Goal: Task Accomplishment & Management: Use online tool/utility

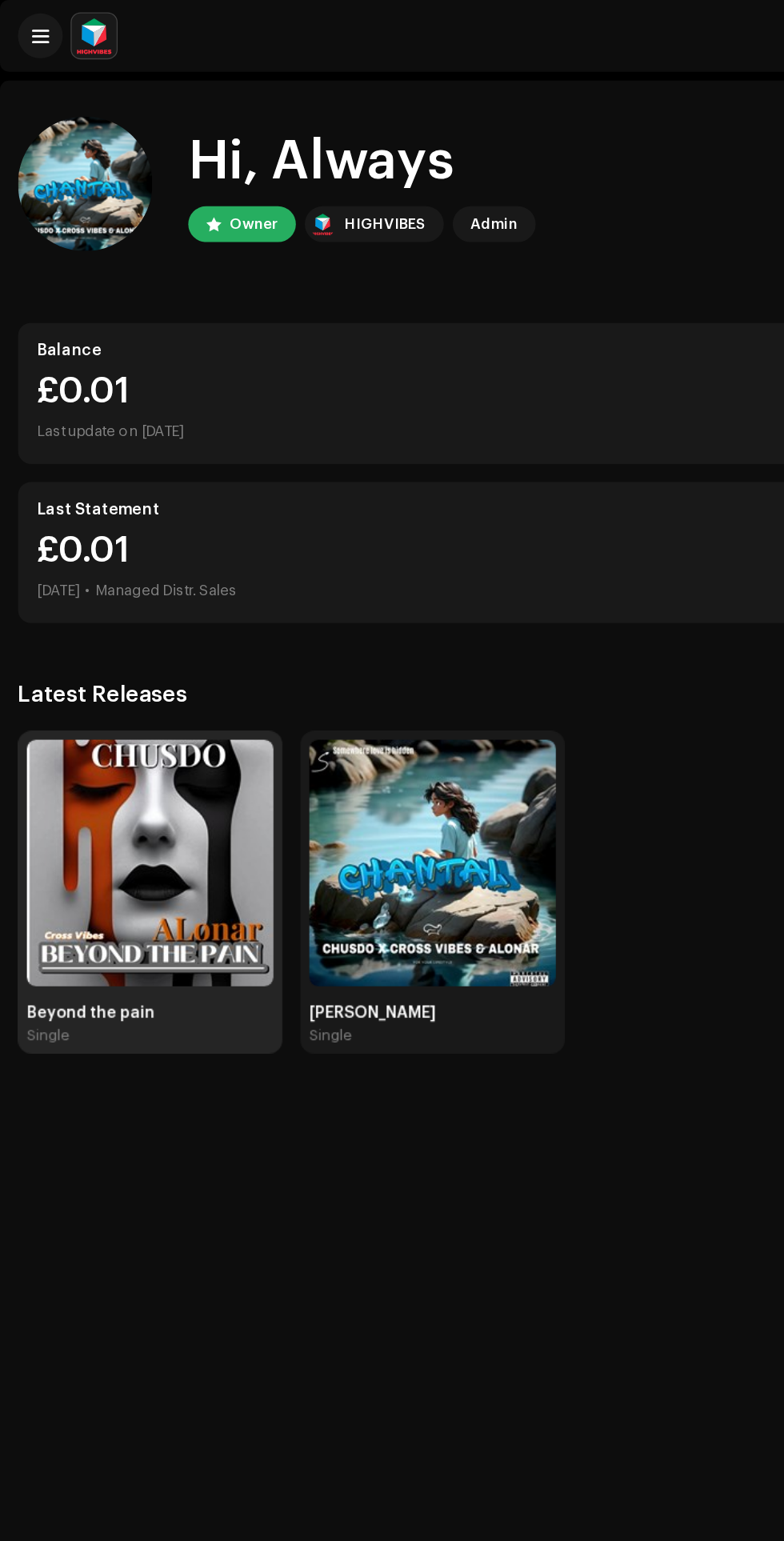
click at [118, 621] on img at bounding box center [108, 617] width 176 height 176
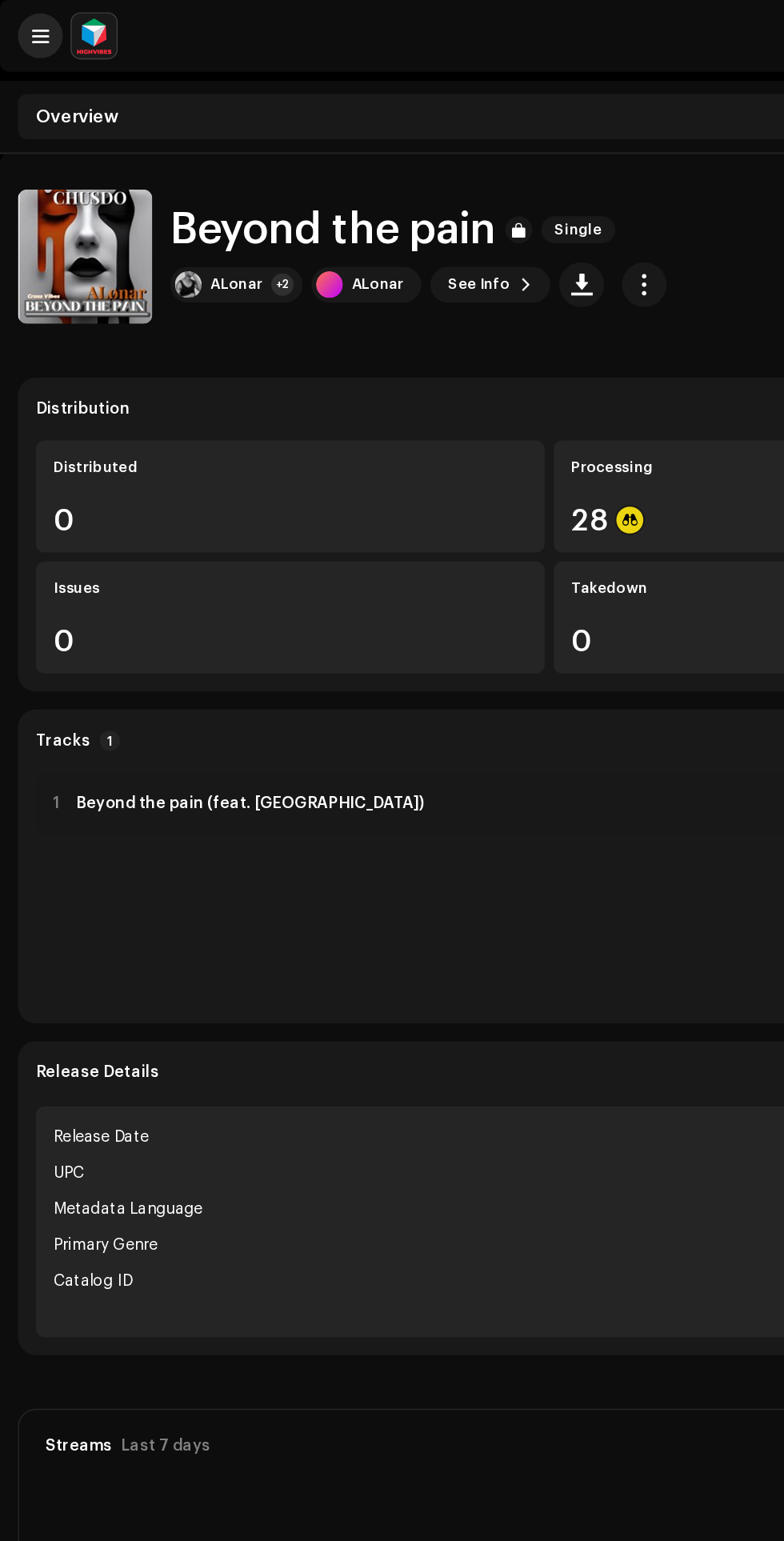
click at [28, 27] on span at bounding box center [29, 26] width 12 height 12
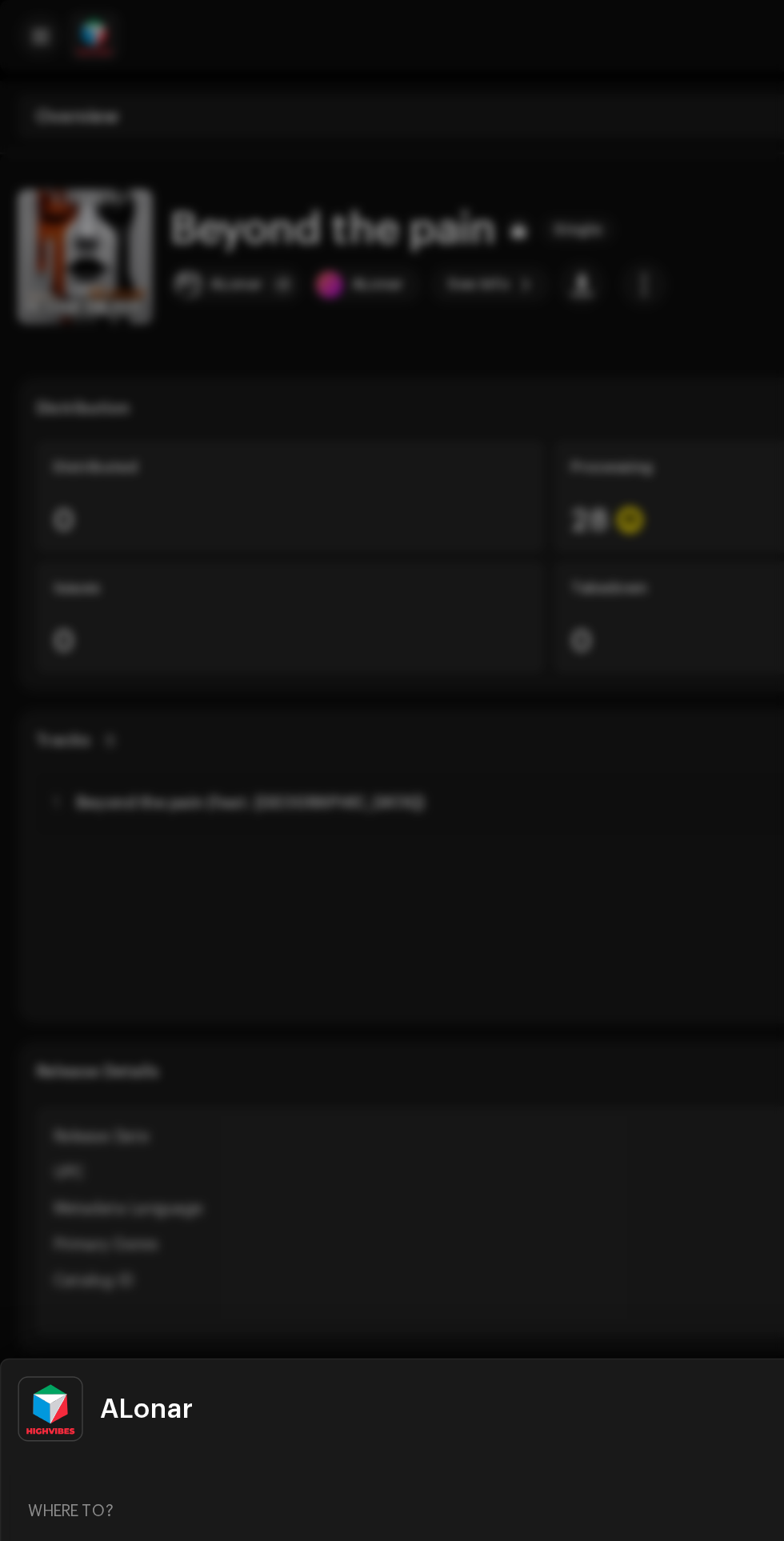
click at [356, 651] on div at bounding box center [392, 770] width 784 height 1541
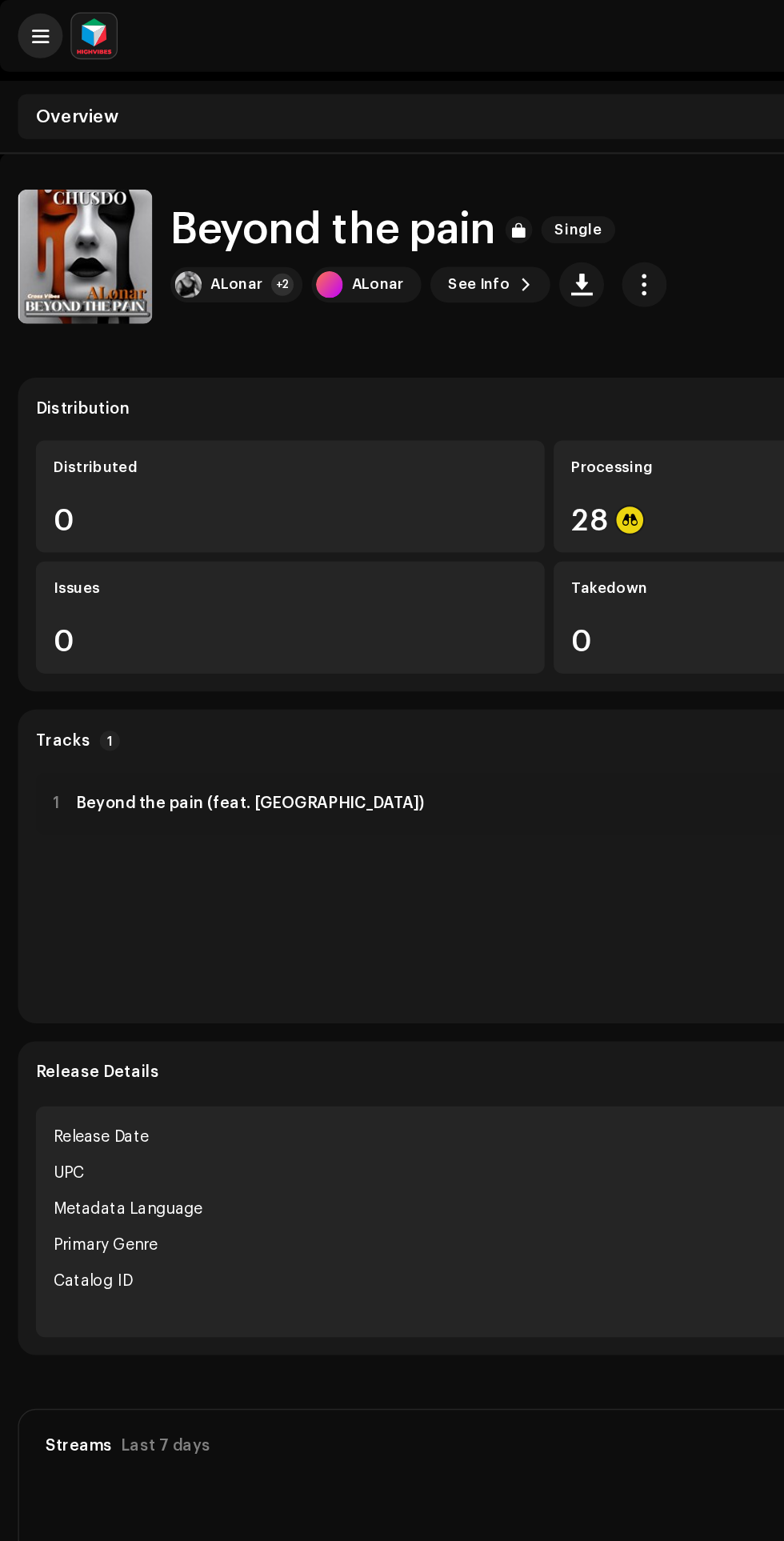
click at [23, 29] on span at bounding box center [29, 26] width 12 height 12
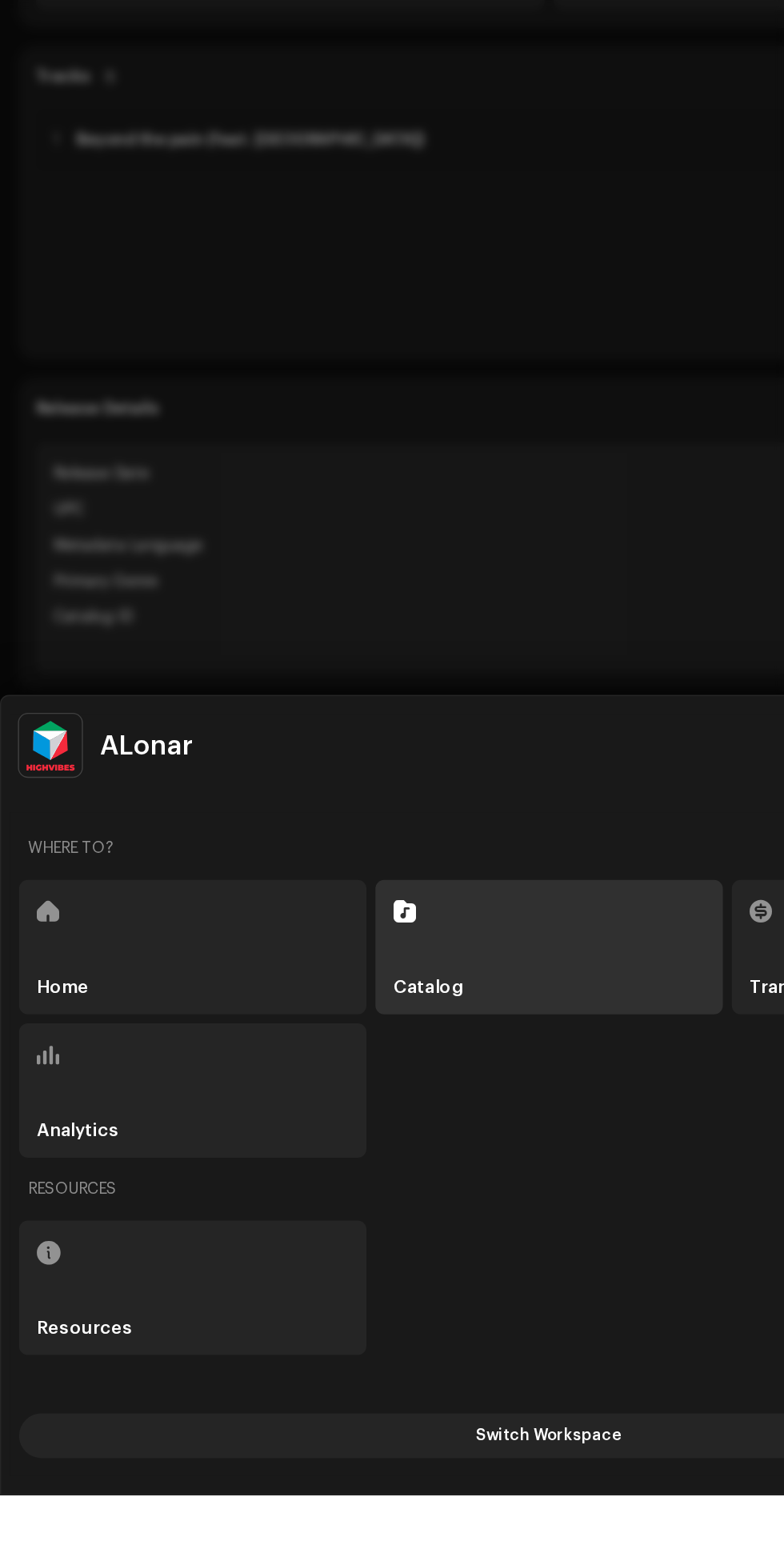
click at [173, 1198] on div "Home" at bounding box center [137, 1150] width 248 height 96
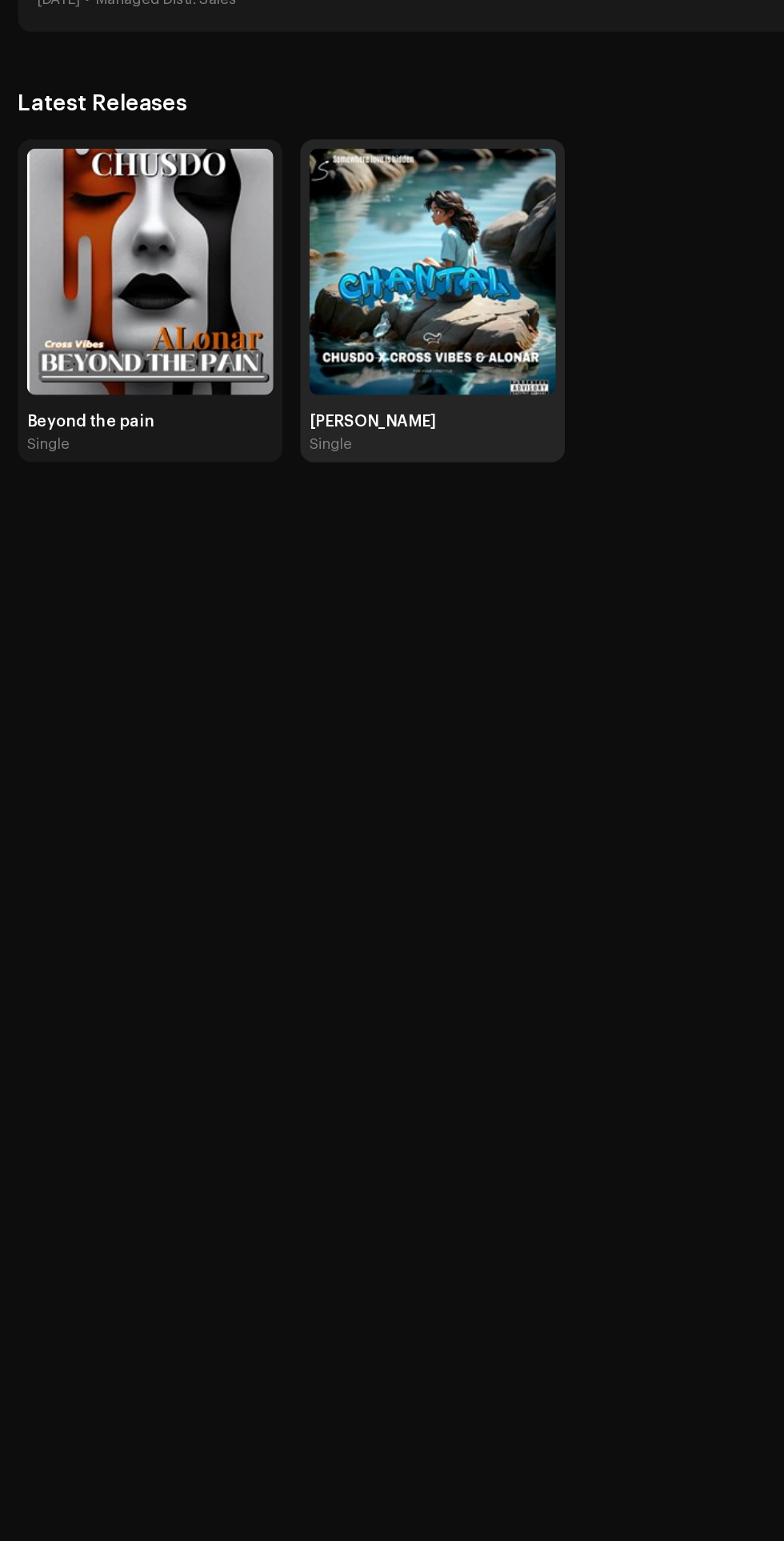
click at [314, 698] on img at bounding box center [309, 617] width 176 height 176
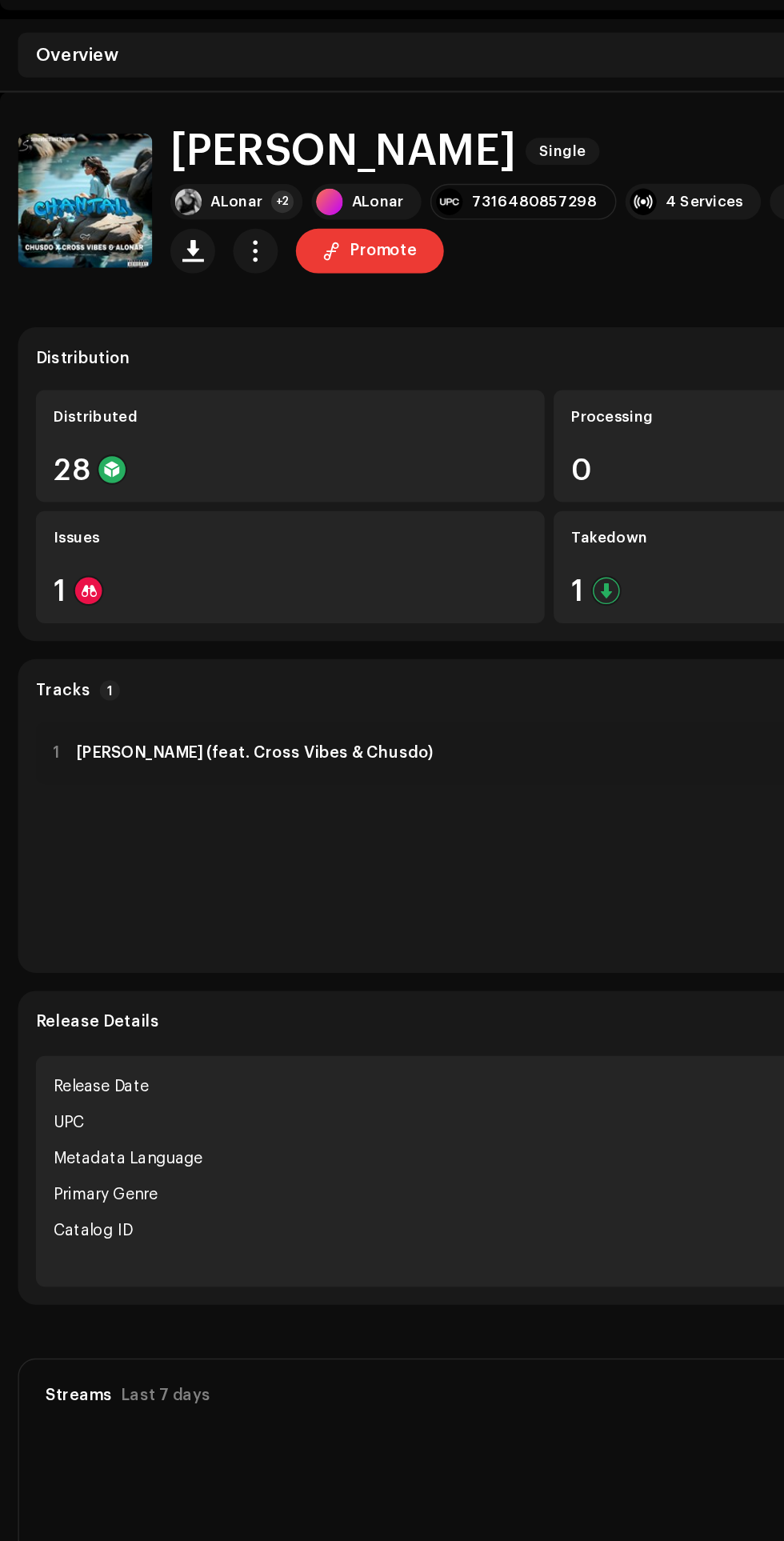
click at [279, 224] on span "Promote" at bounding box center [274, 224] width 48 height 32
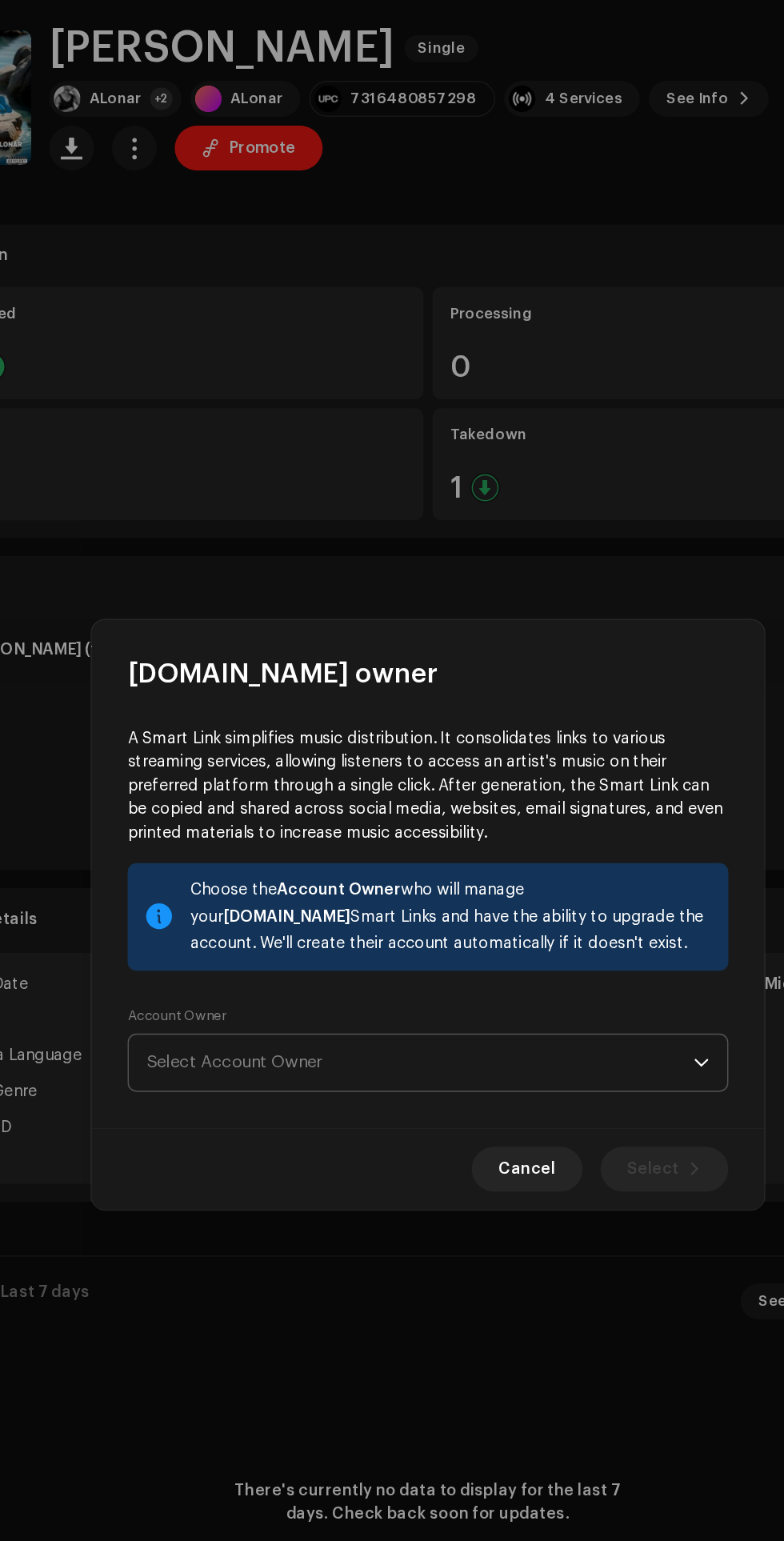
click at [563, 897] on span "Select Account Owner" at bounding box center [387, 876] width 390 height 40
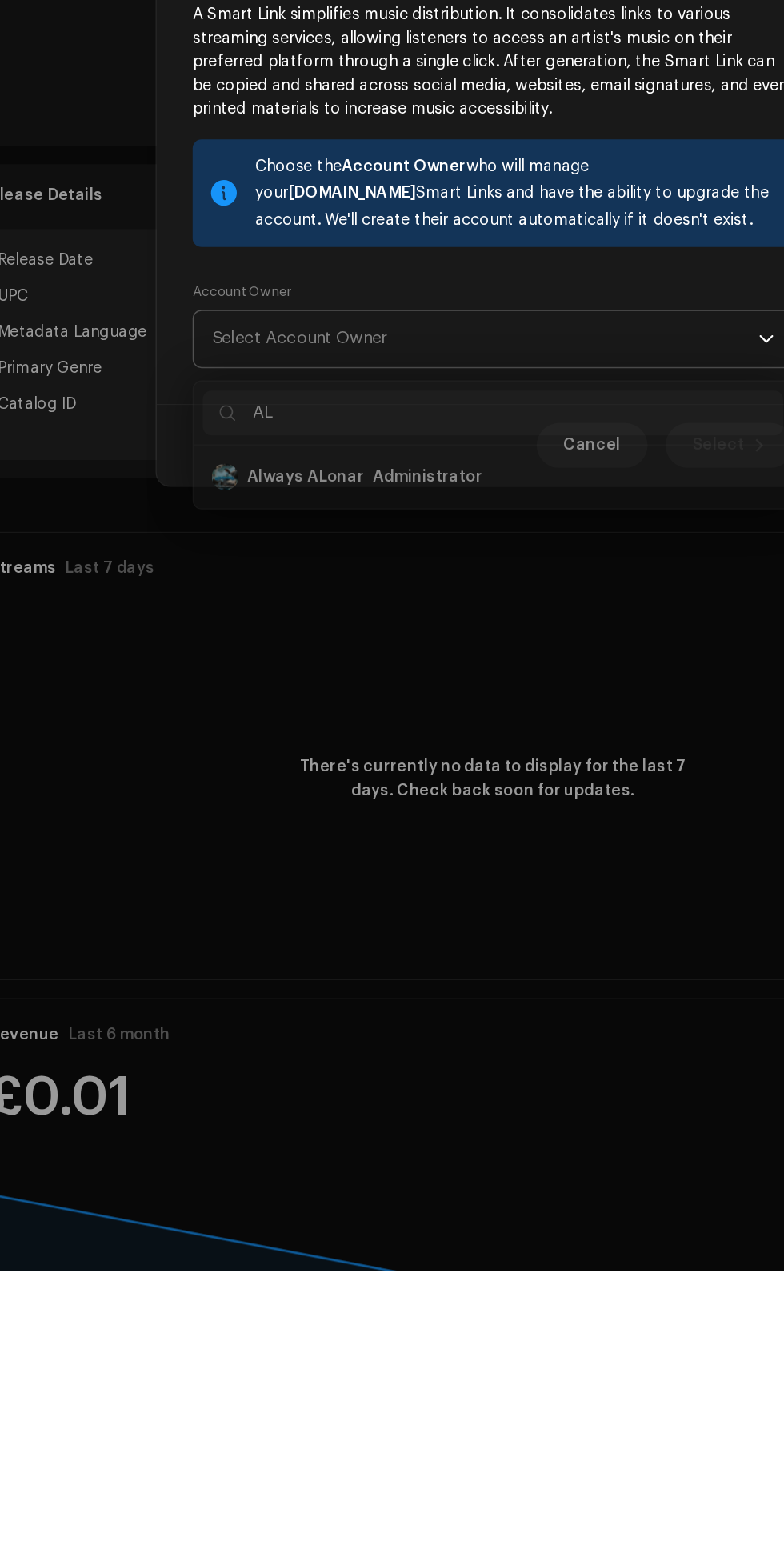
type input "A"
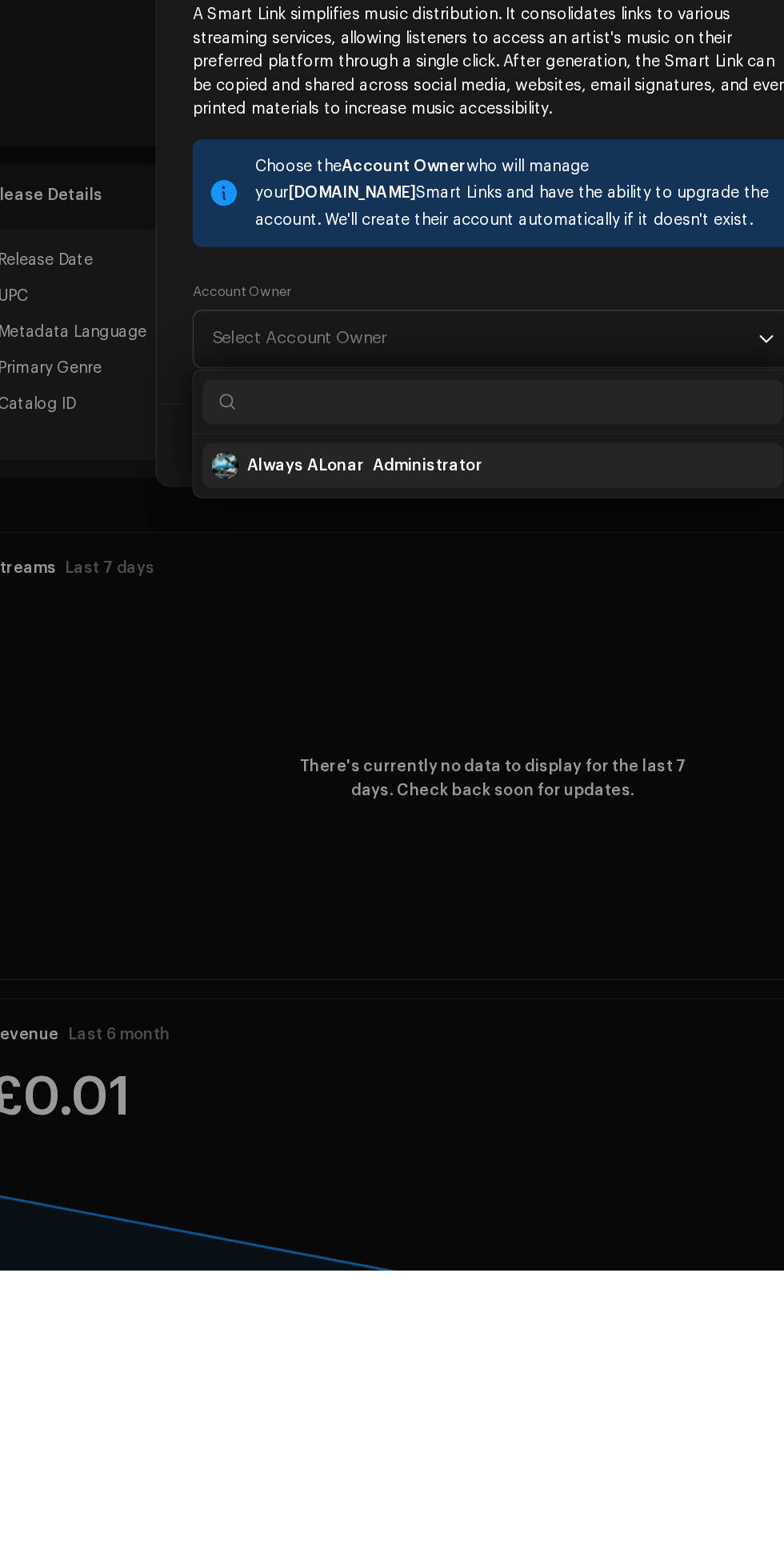
click at [397, 958] on div "Always ALonar Administrator" at bounding box center [392, 966] width 402 height 38
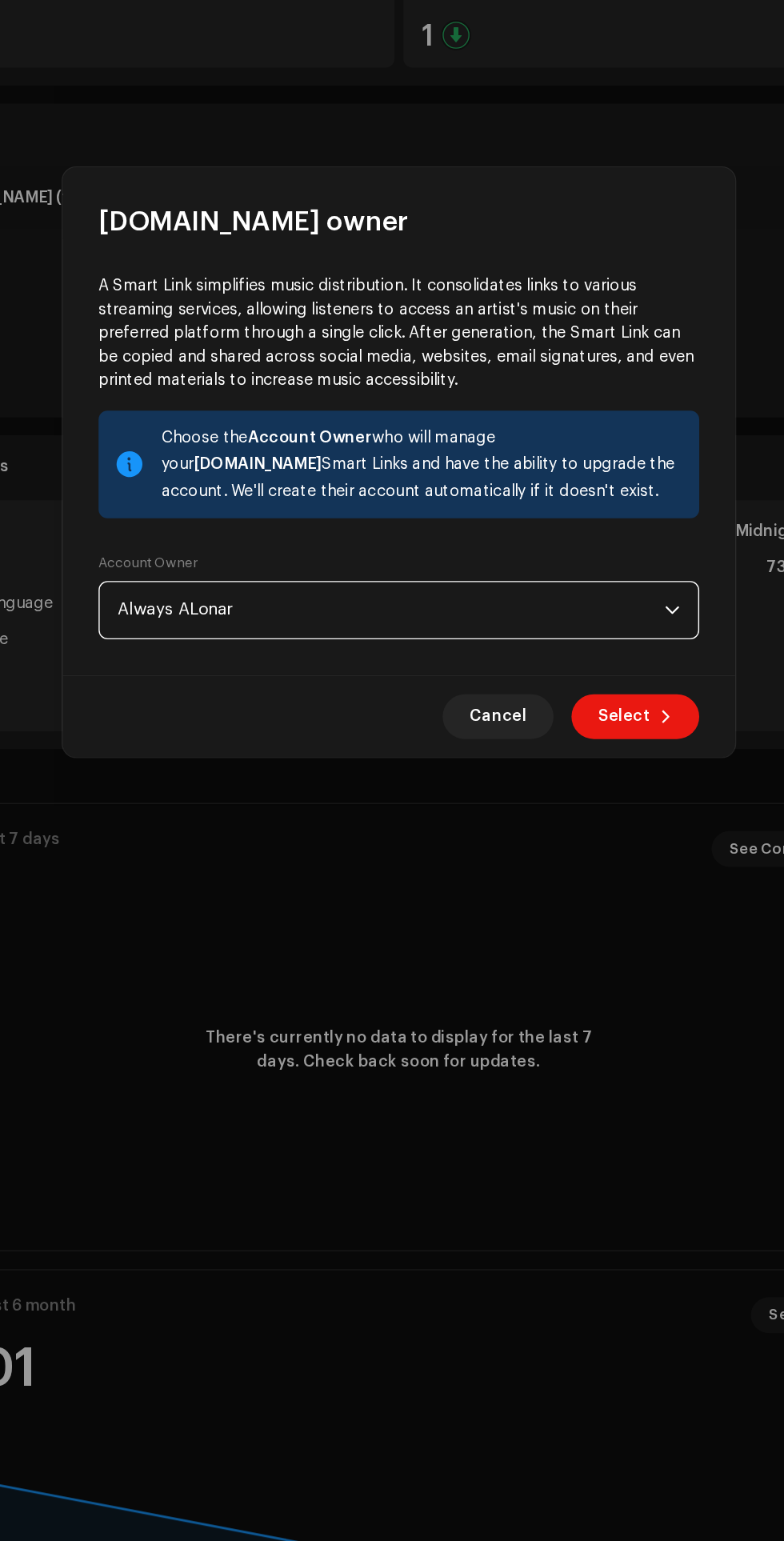
click at [587, 876] on icon "dropdown trigger" at bounding box center [587, 876] width 12 height 12
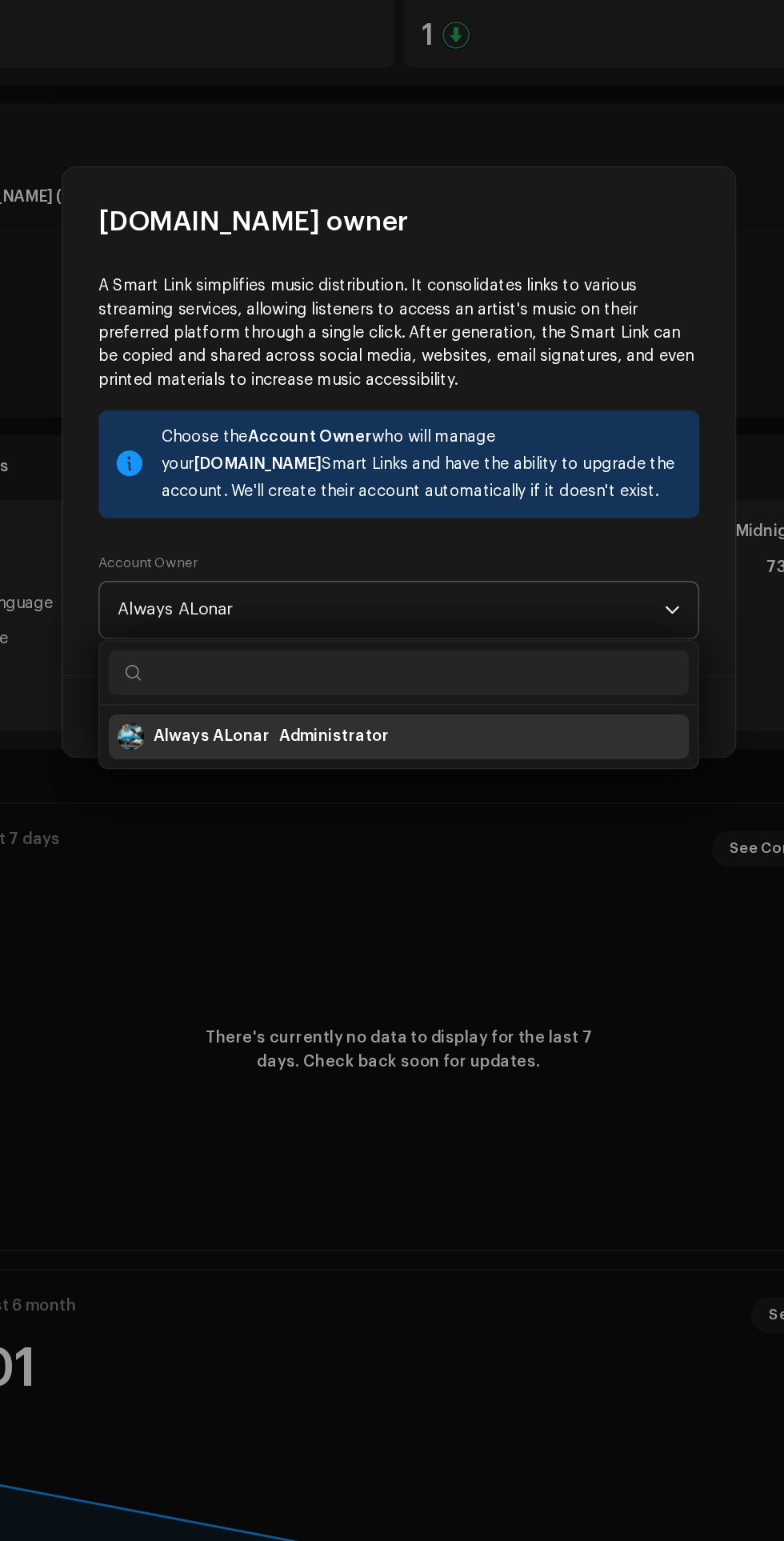
click at [425, 872] on span "Always ALonar" at bounding box center [387, 876] width 390 height 40
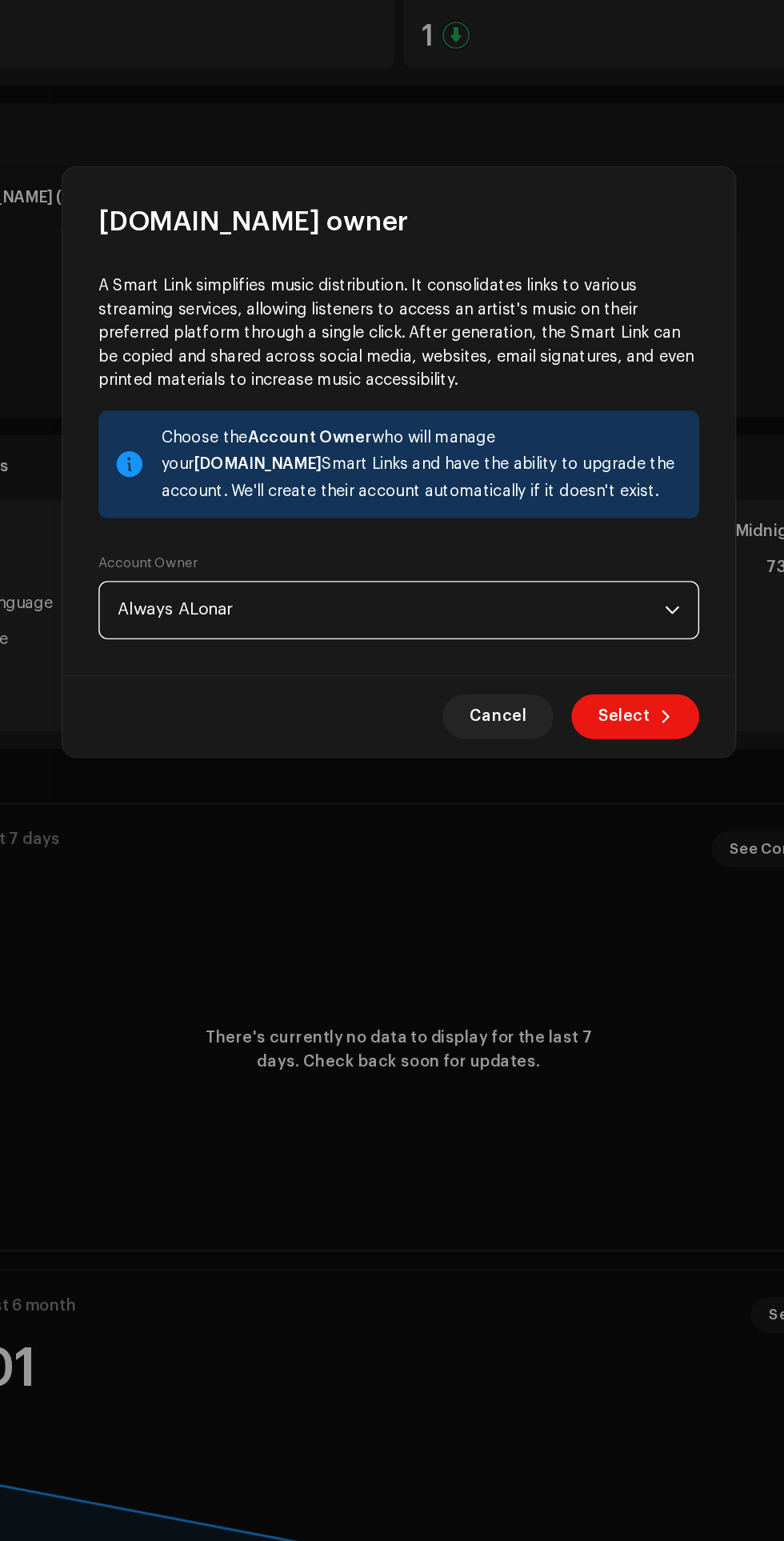
click at [587, 876] on icon "dropdown trigger" at bounding box center [587, 876] width 12 height 12
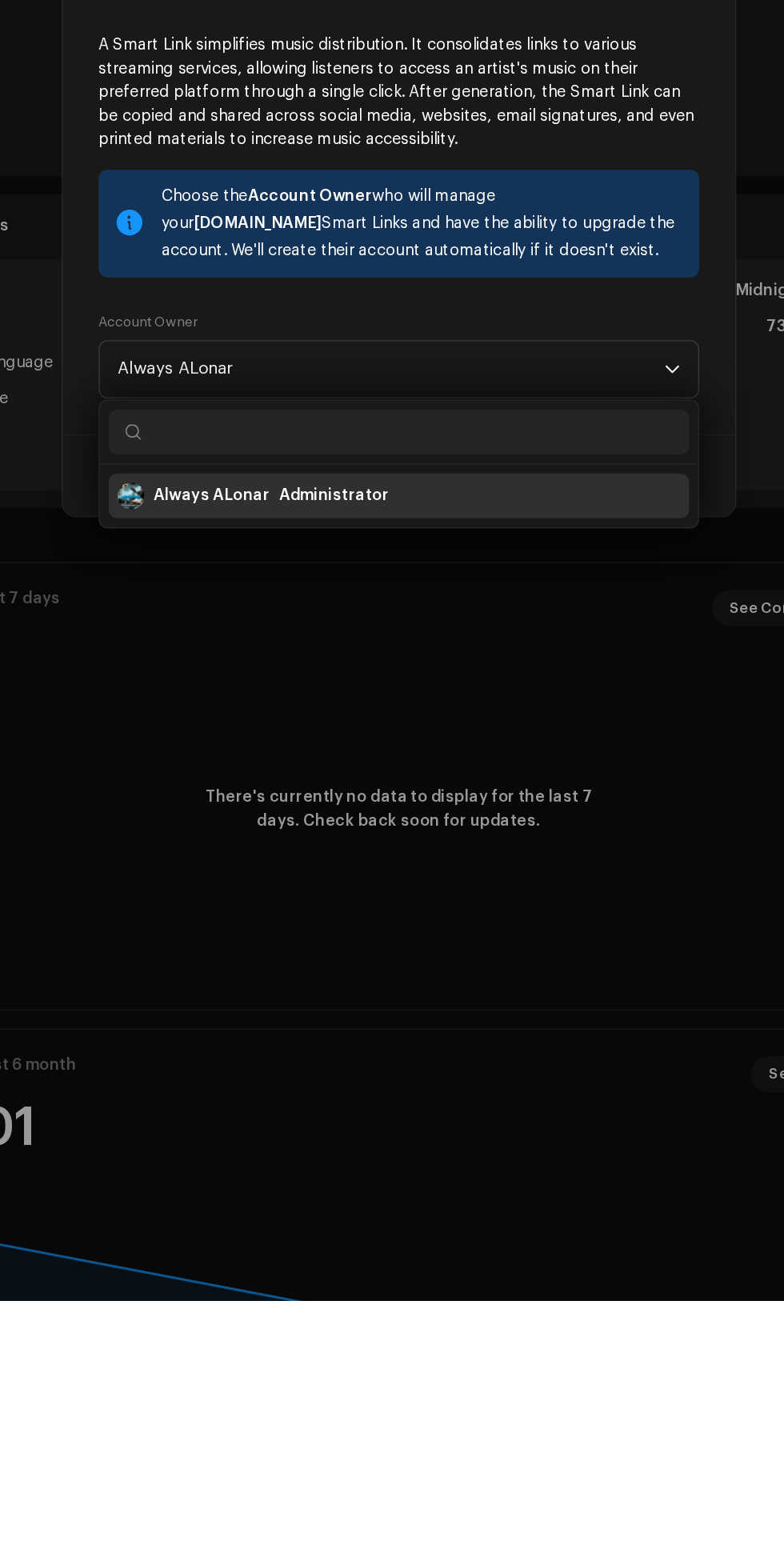
click at [482, 970] on div "Always ALonar Administrator" at bounding box center [392, 966] width 402 height 38
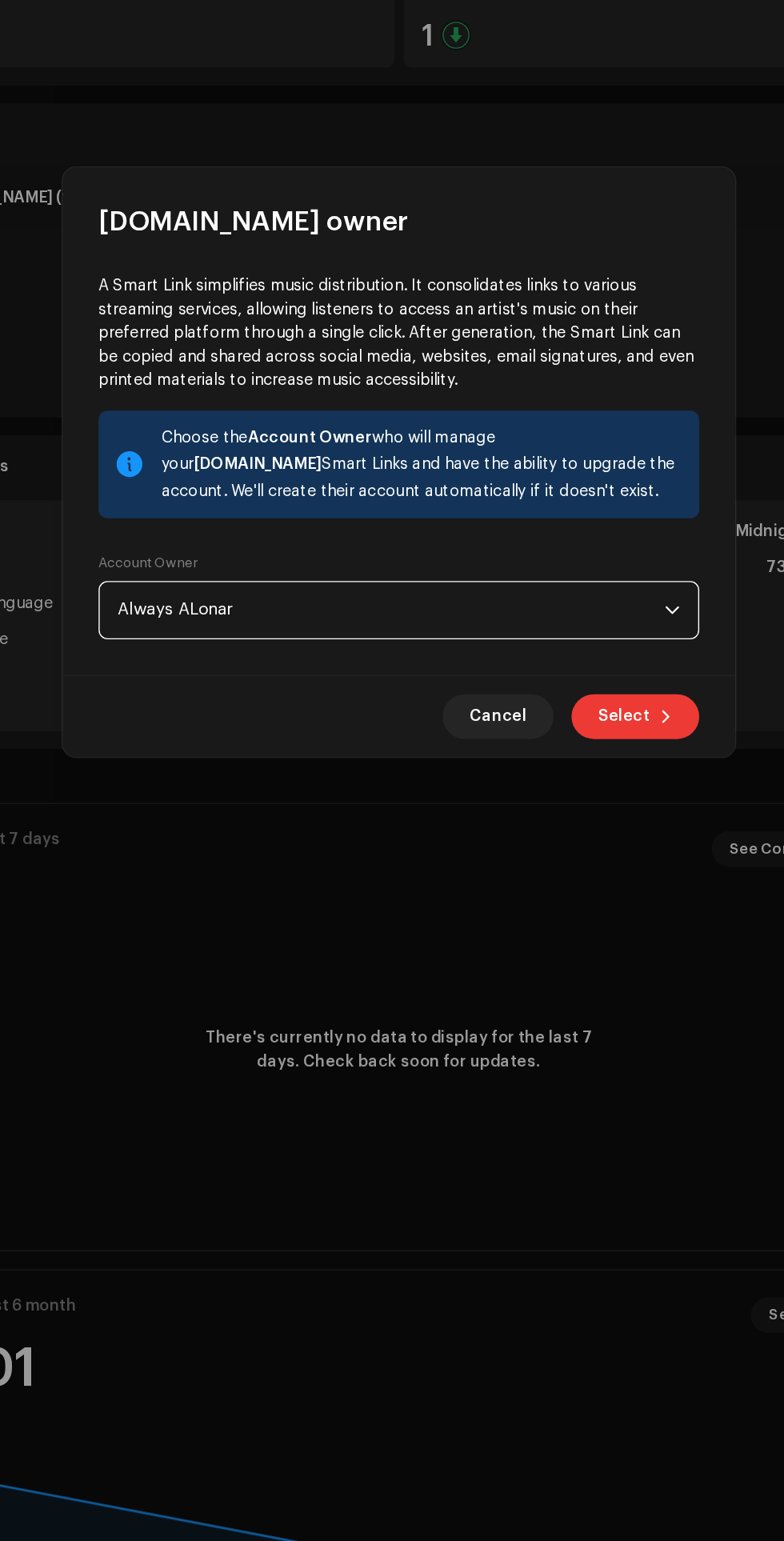
click at [581, 953] on span at bounding box center [582, 952] width 10 height 12
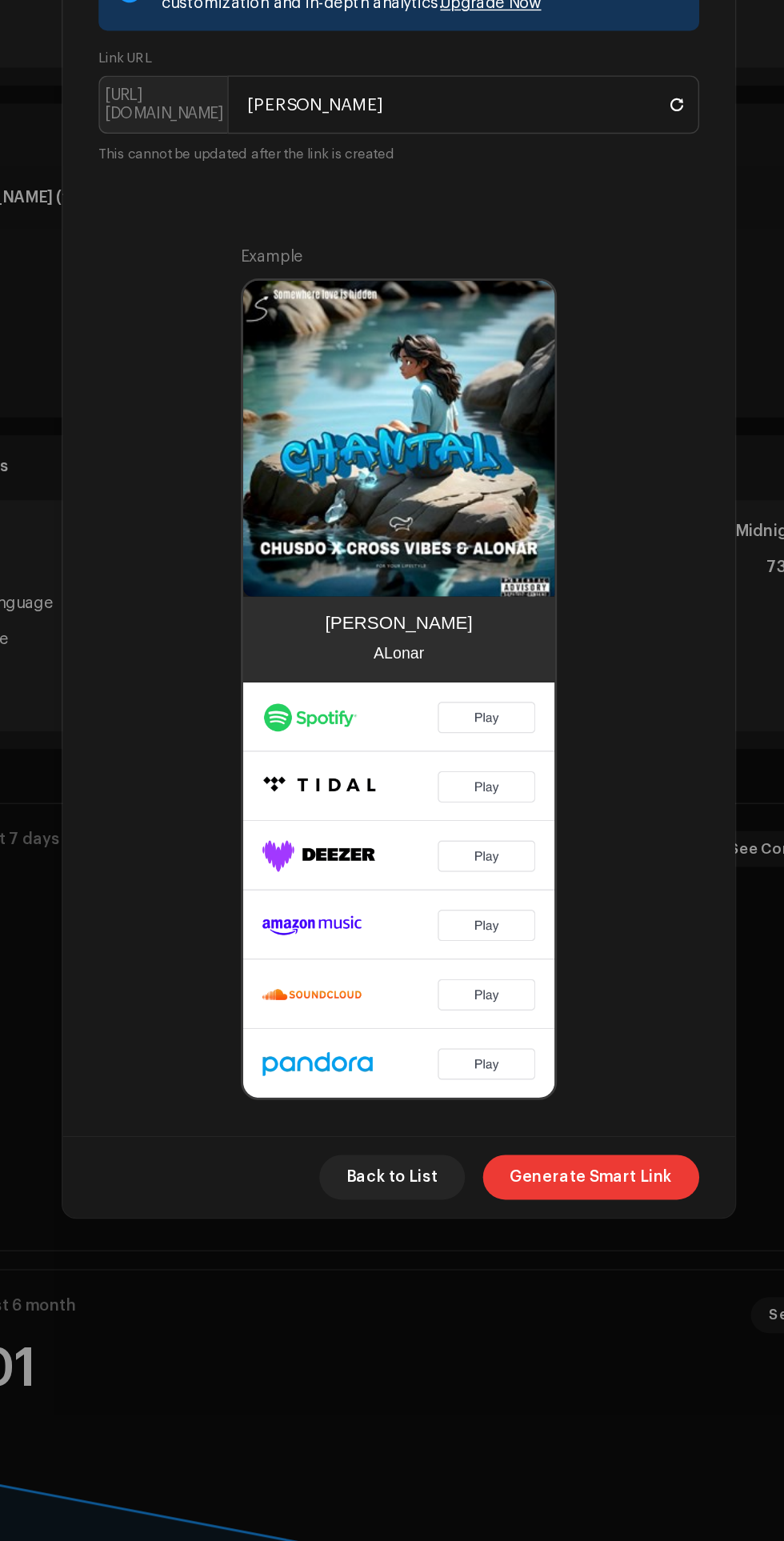
click at [533, 1266] on span "Generate Smart Link" at bounding box center [529, 1282] width 116 height 32
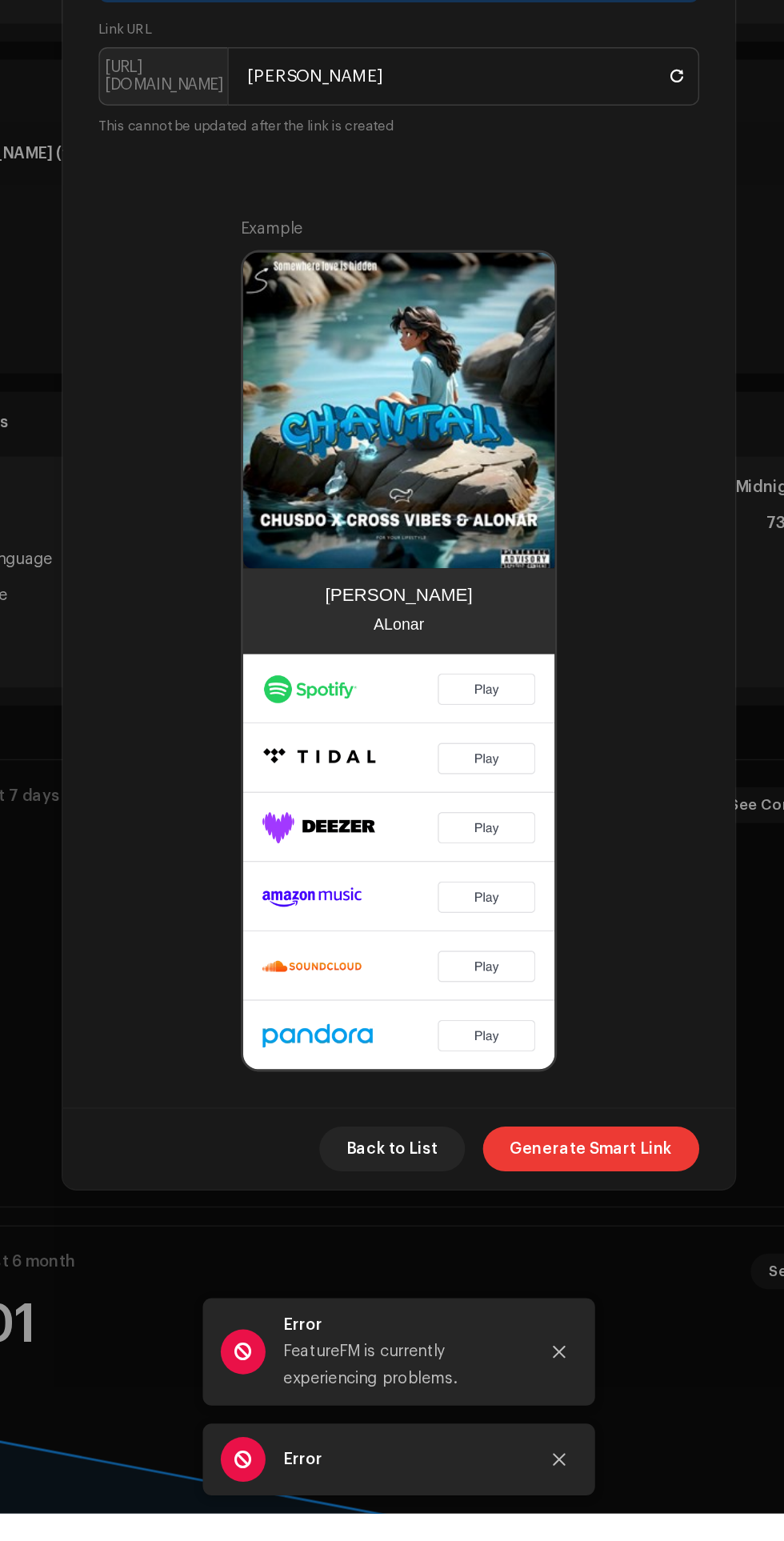
scroll to position [11, 0]
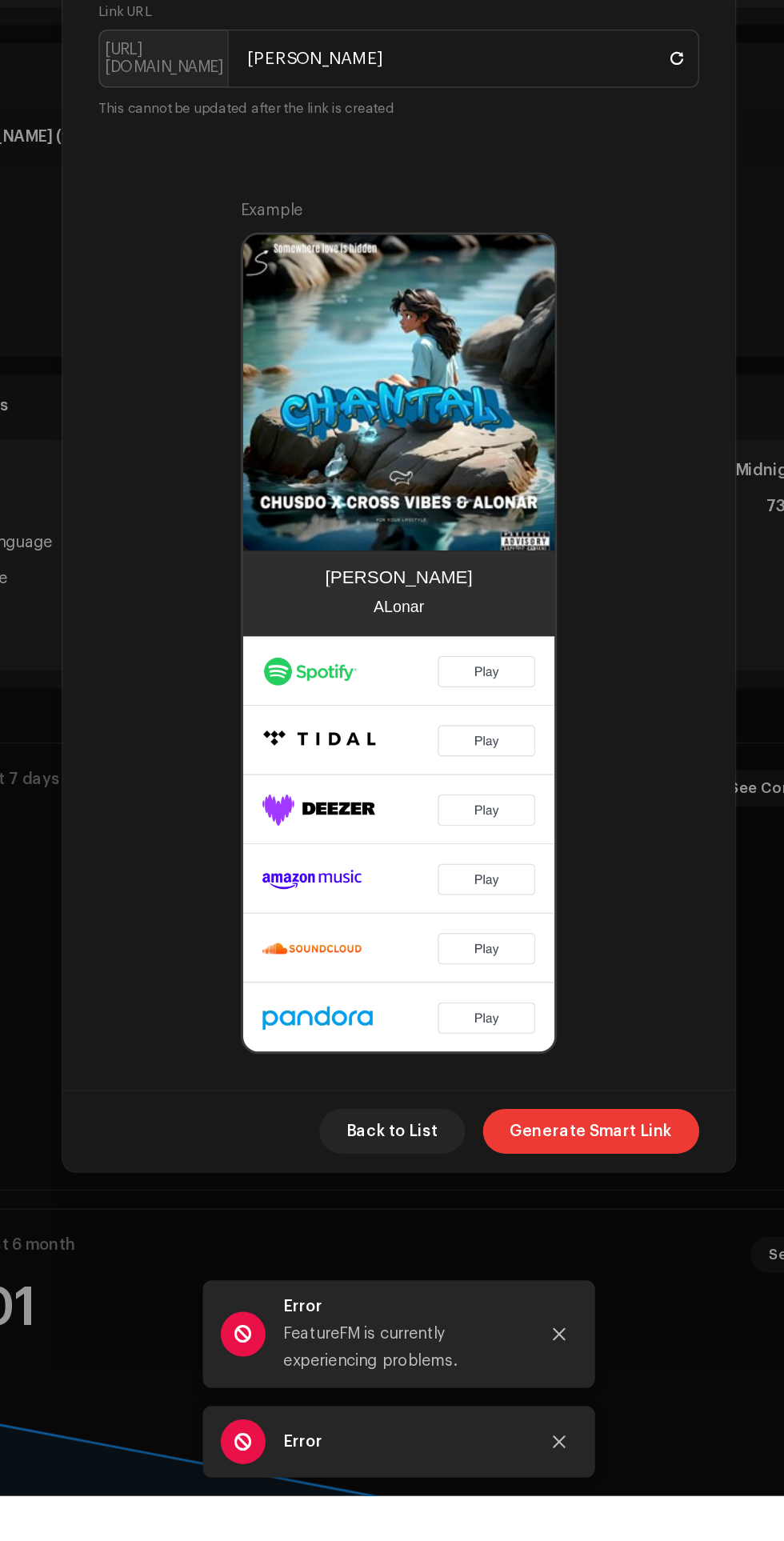
click at [526, 1298] on span "Generate Smart Link" at bounding box center [529, 1282] width 116 height 32
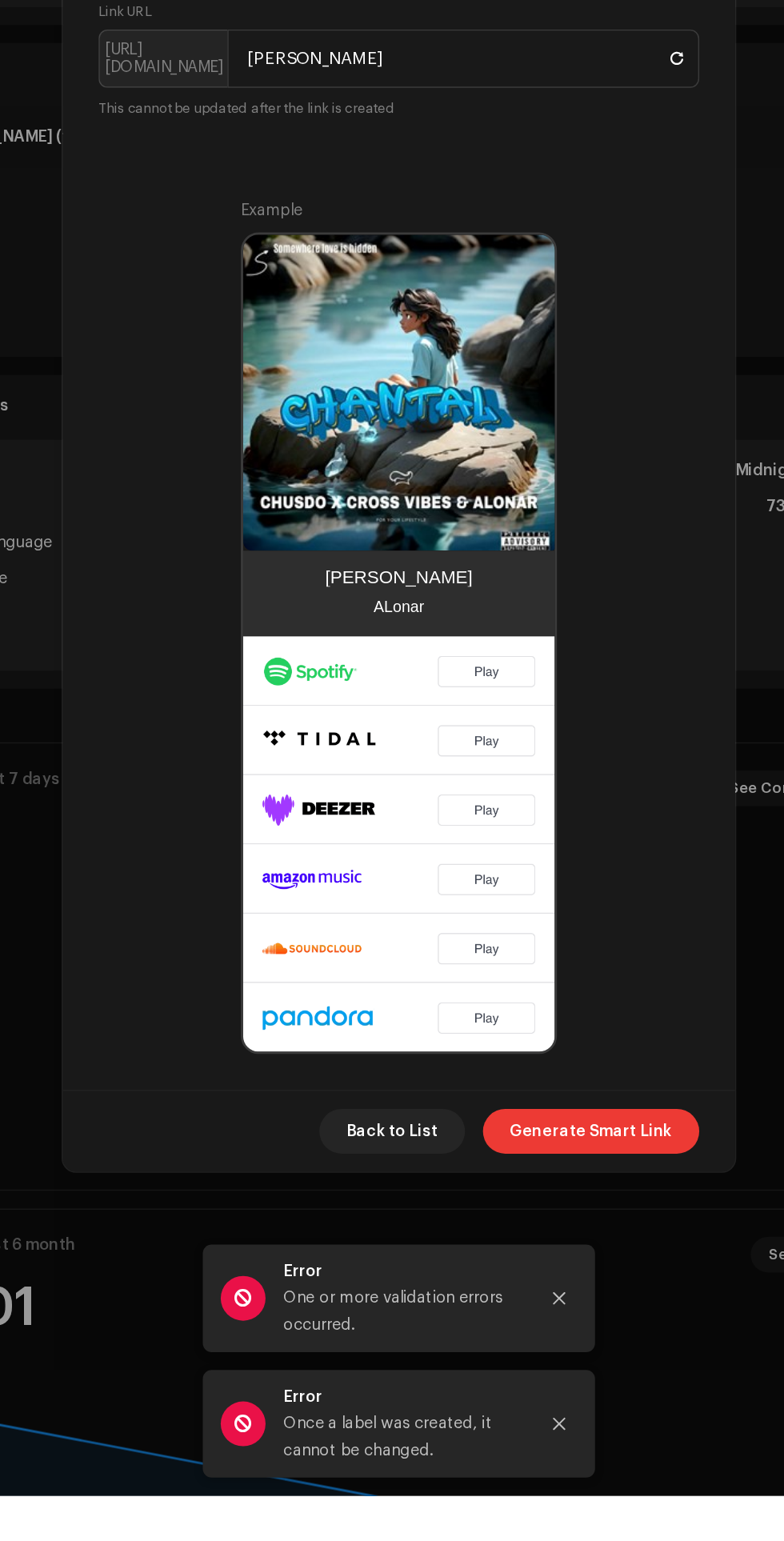
click at [540, 1298] on span "Generate Smart Link" at bounding box center [529, 1282] width 116 height 32
click at [535, 1298] on span "Generate Smart Link" at bounding box center [529, 1282] width 116 height 32
click at [554, 1298] on span "Generate Smart Link" at bounding box center [529, 1282] width 116 height 32
click at [535, 1298] on span "Generate Smart Link" at bounding box center [529, 1282] width 116 height 32
click at [529, 1298] on span "Generate Smart Link" at bounding box center [529, 1282] width 116 height 32
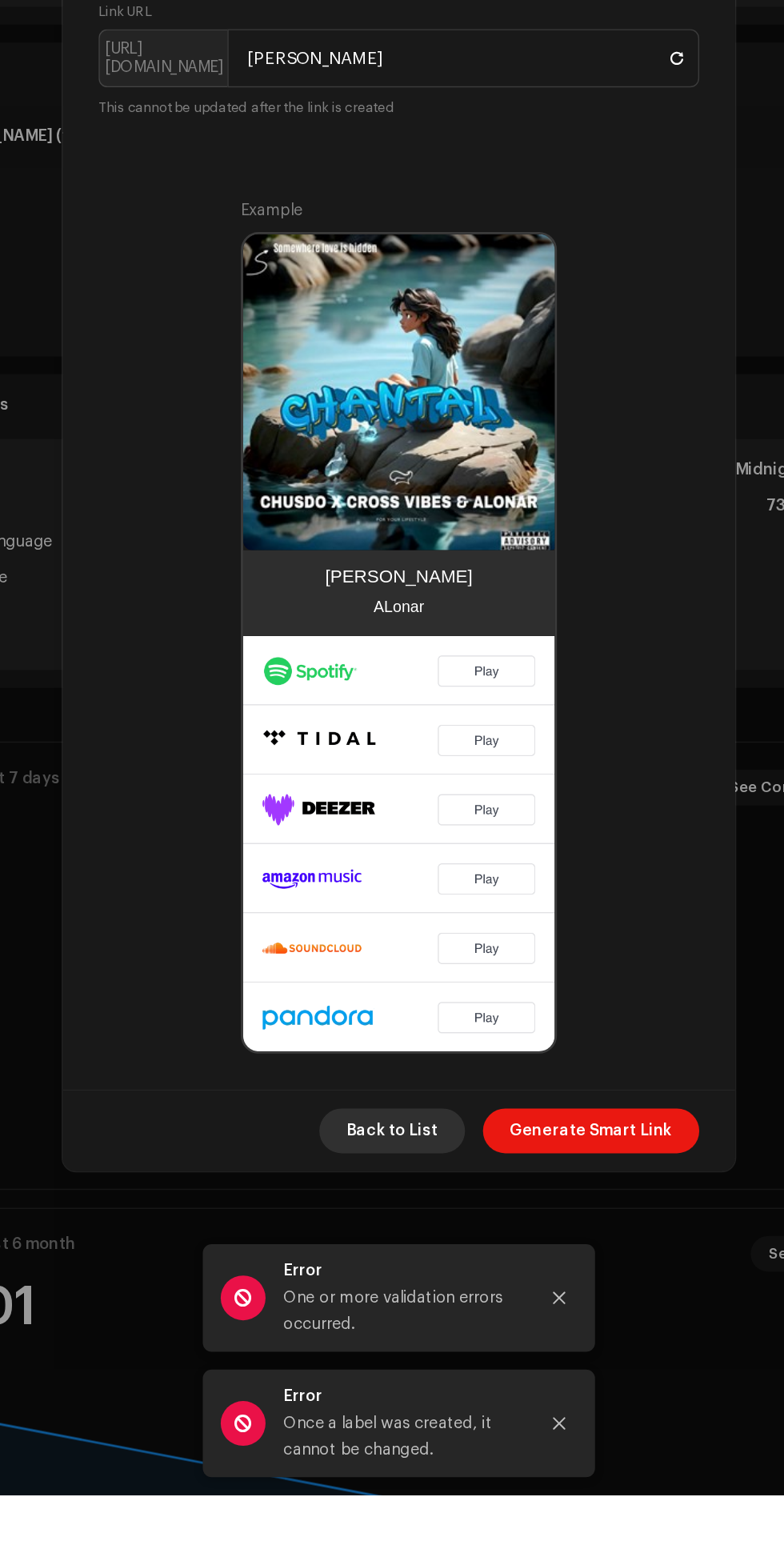
click at [404, 1298] on span "Back to List" at bounding box center [388, 1282] width 66 height 32
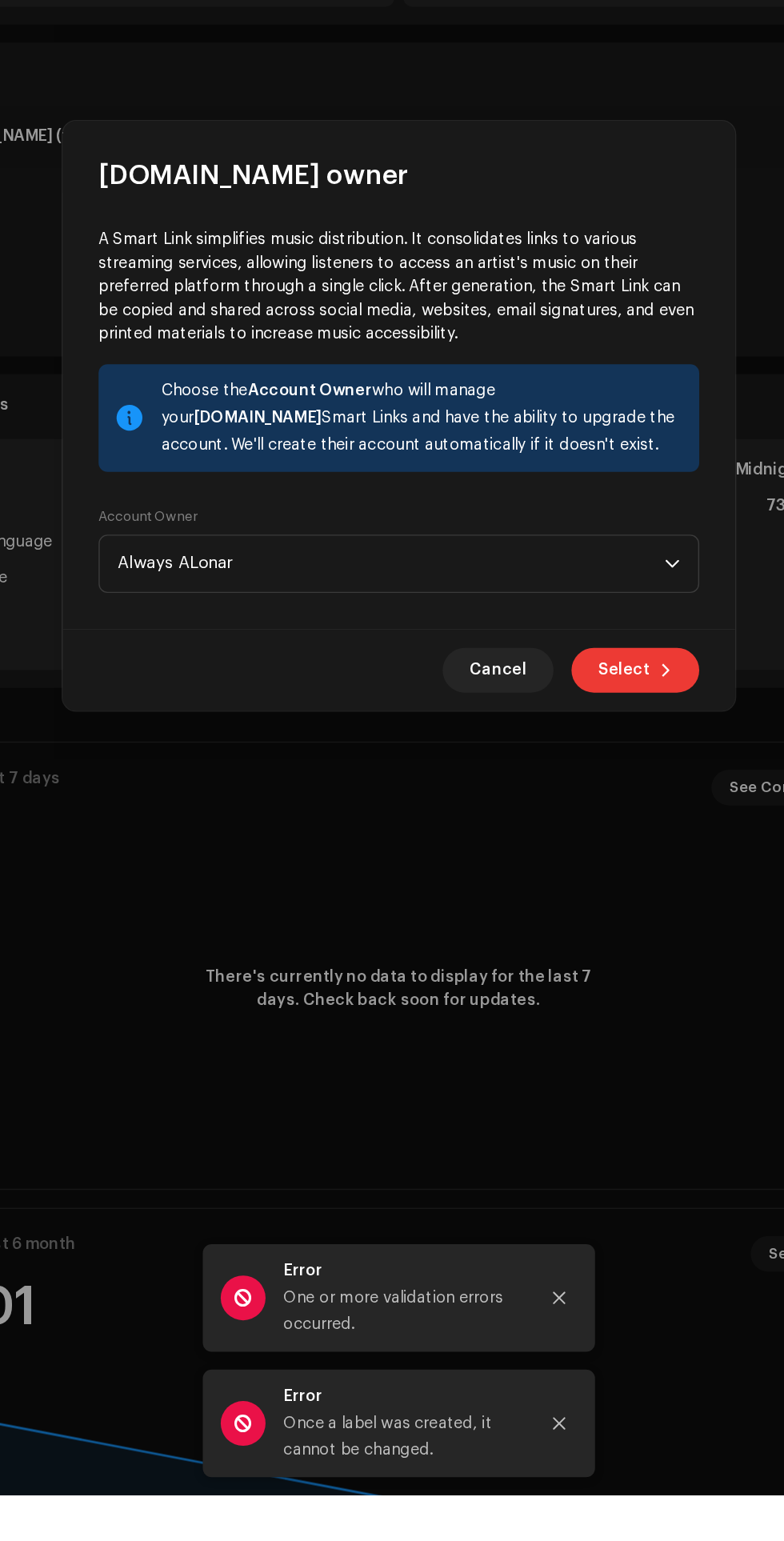
click at [584, 959] on span at bounding box center [582, 952] width 10 height 12
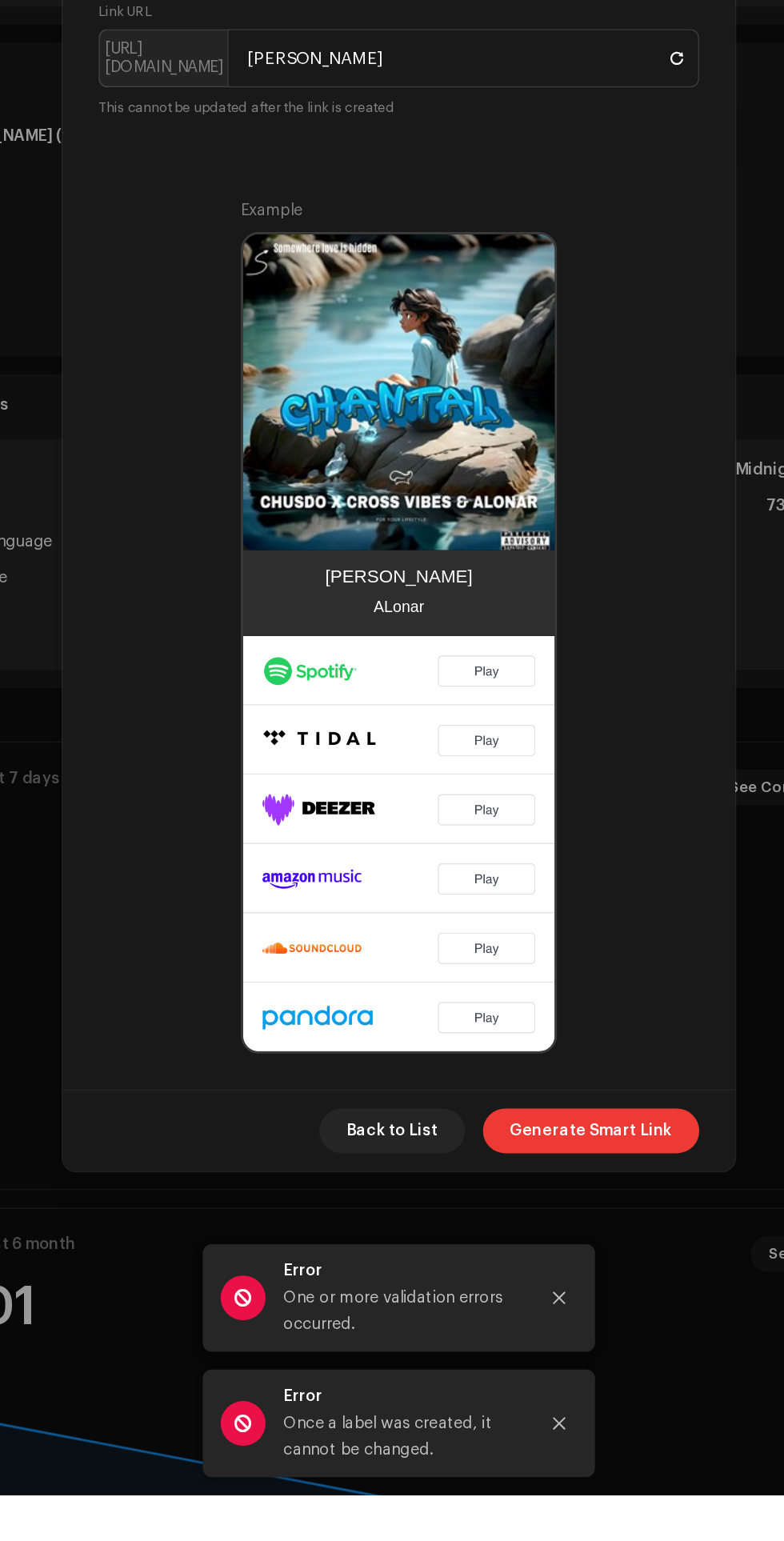
click at [539, 1298] on span "Generate Smart Link" at bounding box center [529, 1282] width 116 height 32
click at [541, 1298] on span "Generate Smart Link" at bounding box center [529, 1282] width 116 height 32
click at [532, 1298] on span "Generate Smart Link" at bounding box center [529, 1282] width 116 height 32
click at [531, 1298] on span "Generate Smart Link" at bounding box center [529, 1282] width 116 height 32
click at [542, 1298] on span "Generate Smart Link" at bounding box center [529, 1282] width 116 height 32
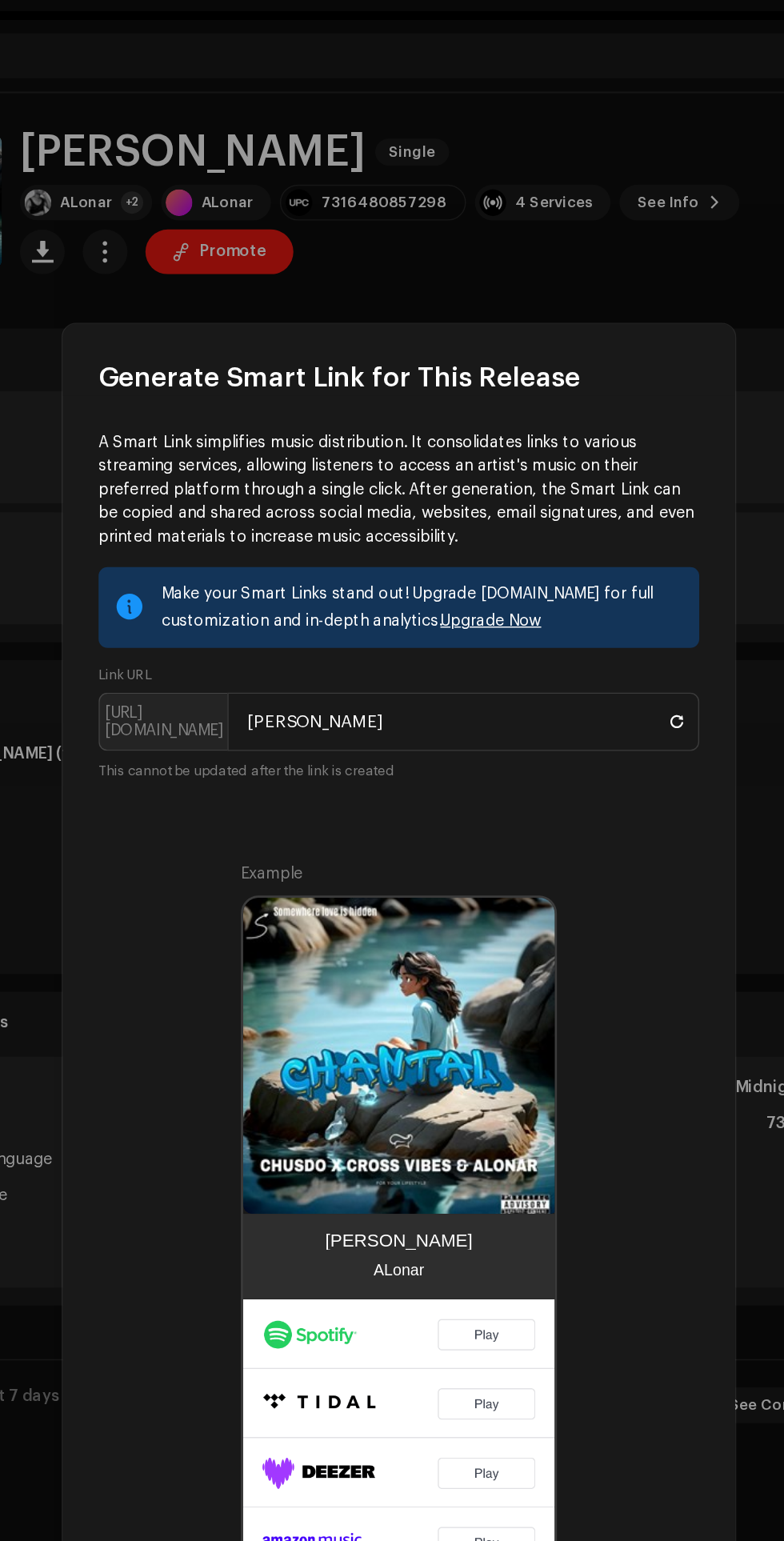
scroll to position [43, 0]
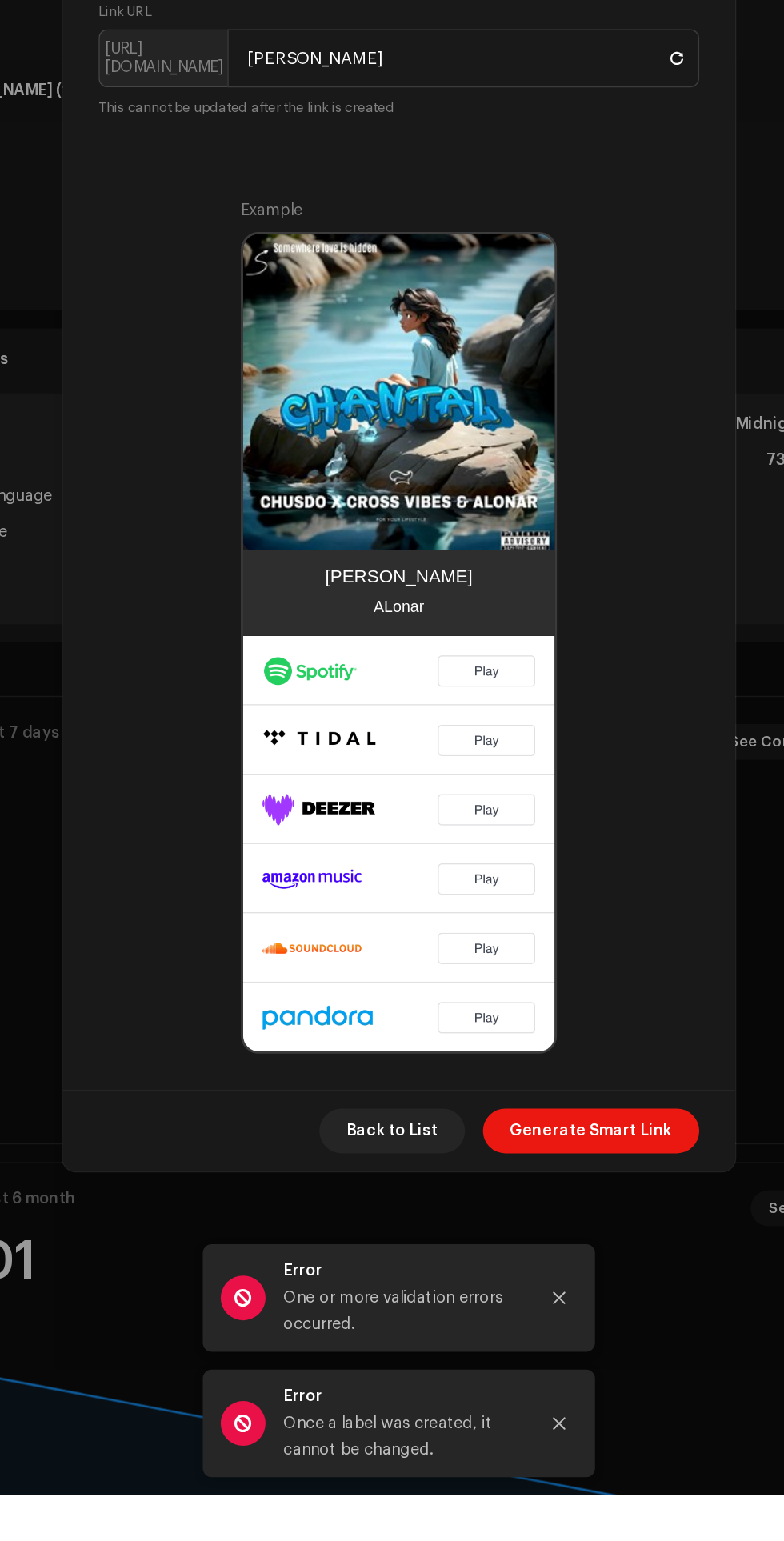
click at [443, 1096] on img at bounding box center [392, 1076] width 223 height 296
click at [490, 1001] on img at bounding box center [392, 1076] width 223 height 296
click at [397, 1298] on span "Back to List" at bounding box center [388, 1282] width 66 height 32
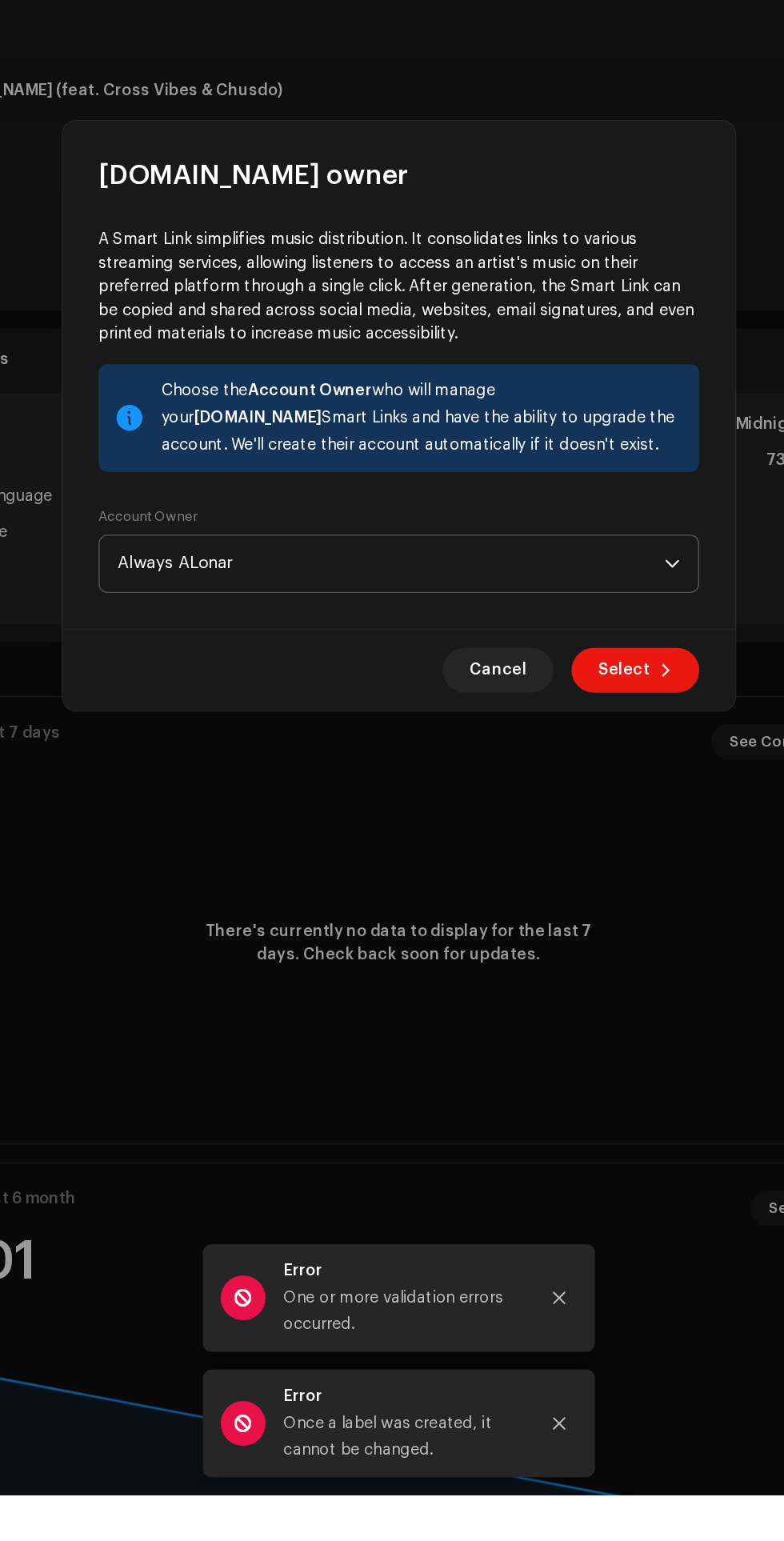
click at [587, 882] on icon "dropdown trigger" at bounding box center [587, 876] width 12 height 12
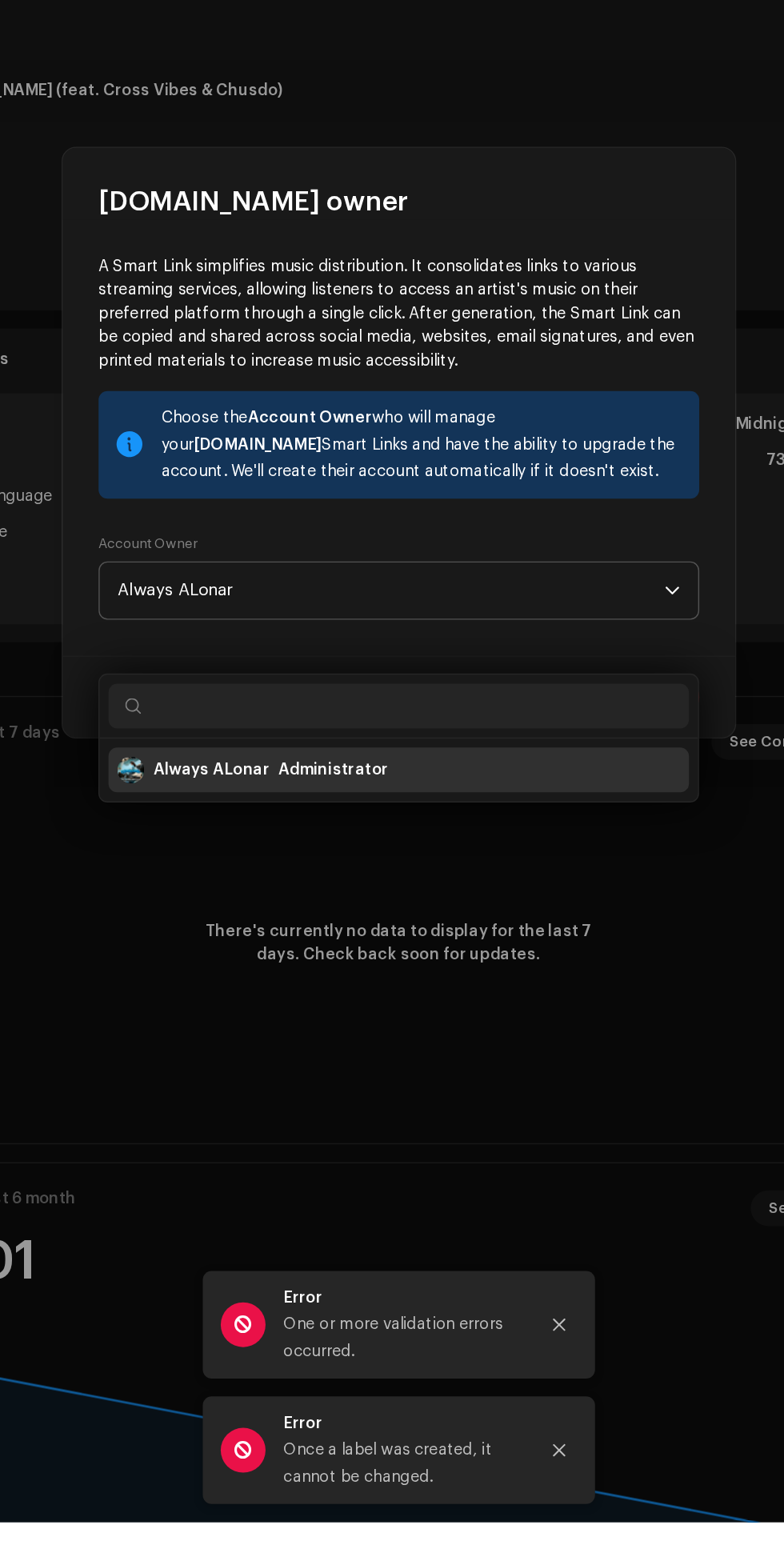
scroll to position [65, 0]
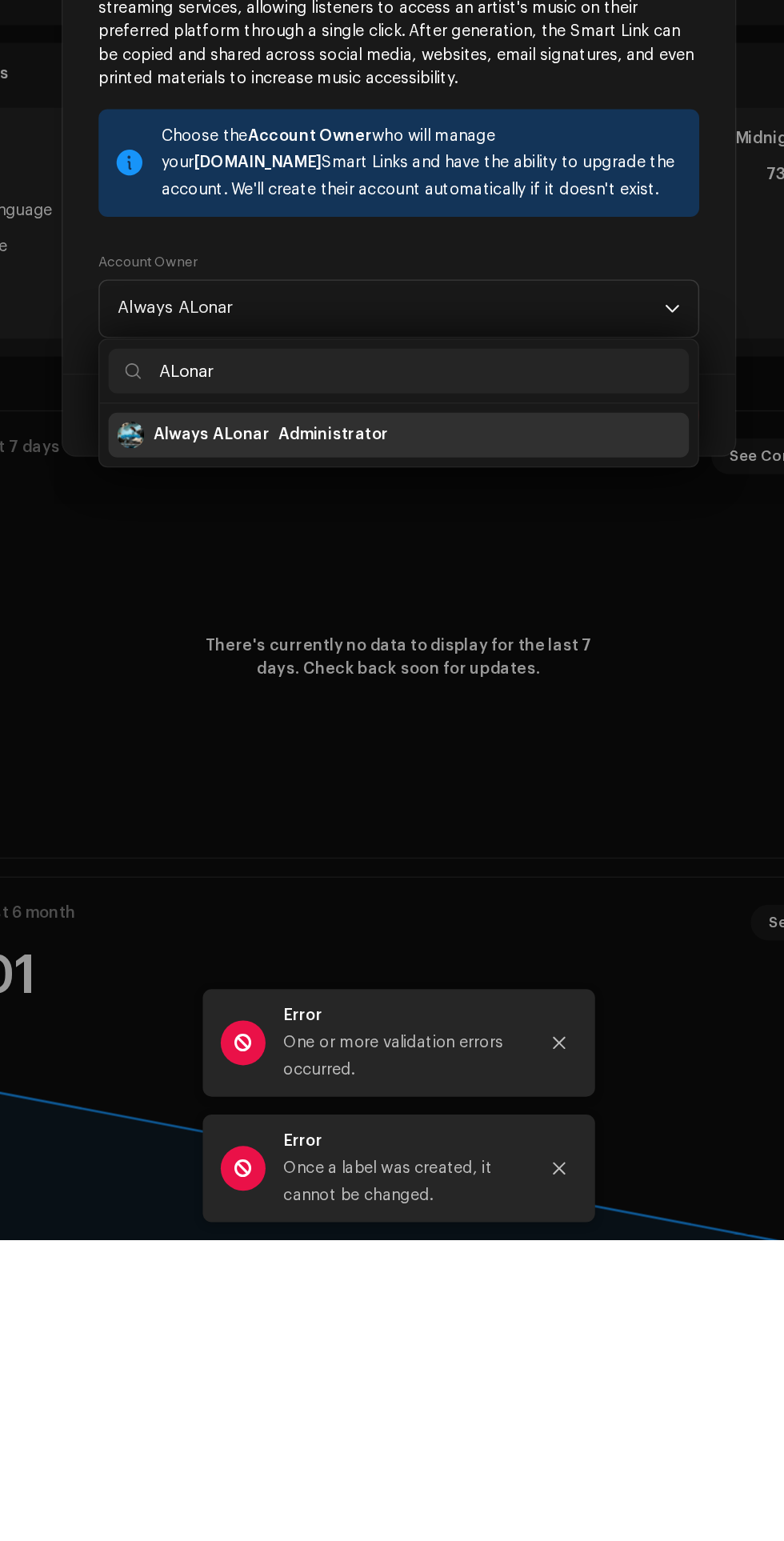
click at [451, 921] on input "ALonar" at bounding box center [391, 922] width 414 height 32
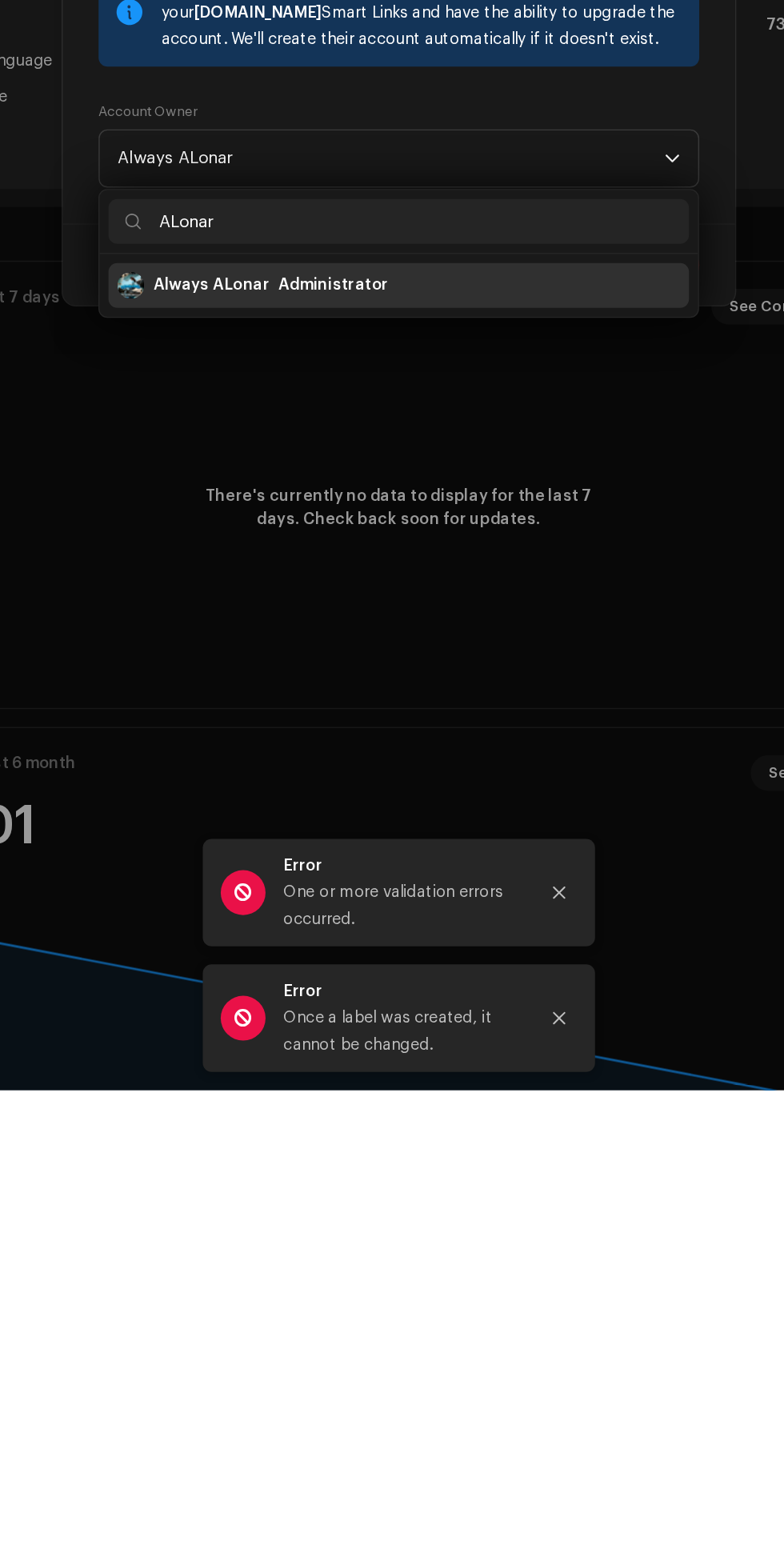
type input "ALonar"
click at [500, 953] on div "Always ALonar Administrator" at bounding box center [392, 966] width 402 height 38
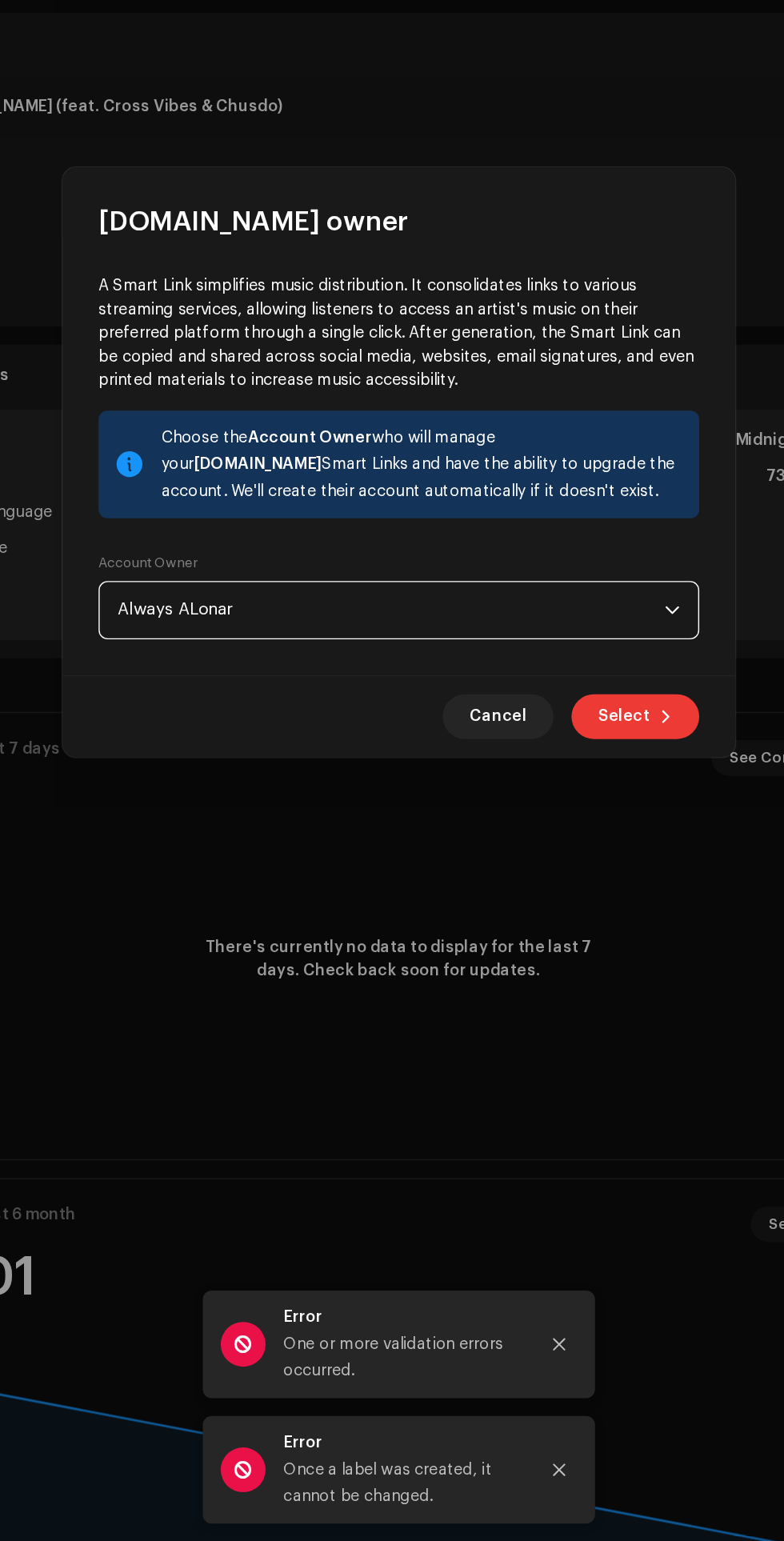
click at [560, 952] on span "Select" at bounding box center [552, 953] width 37 height 32
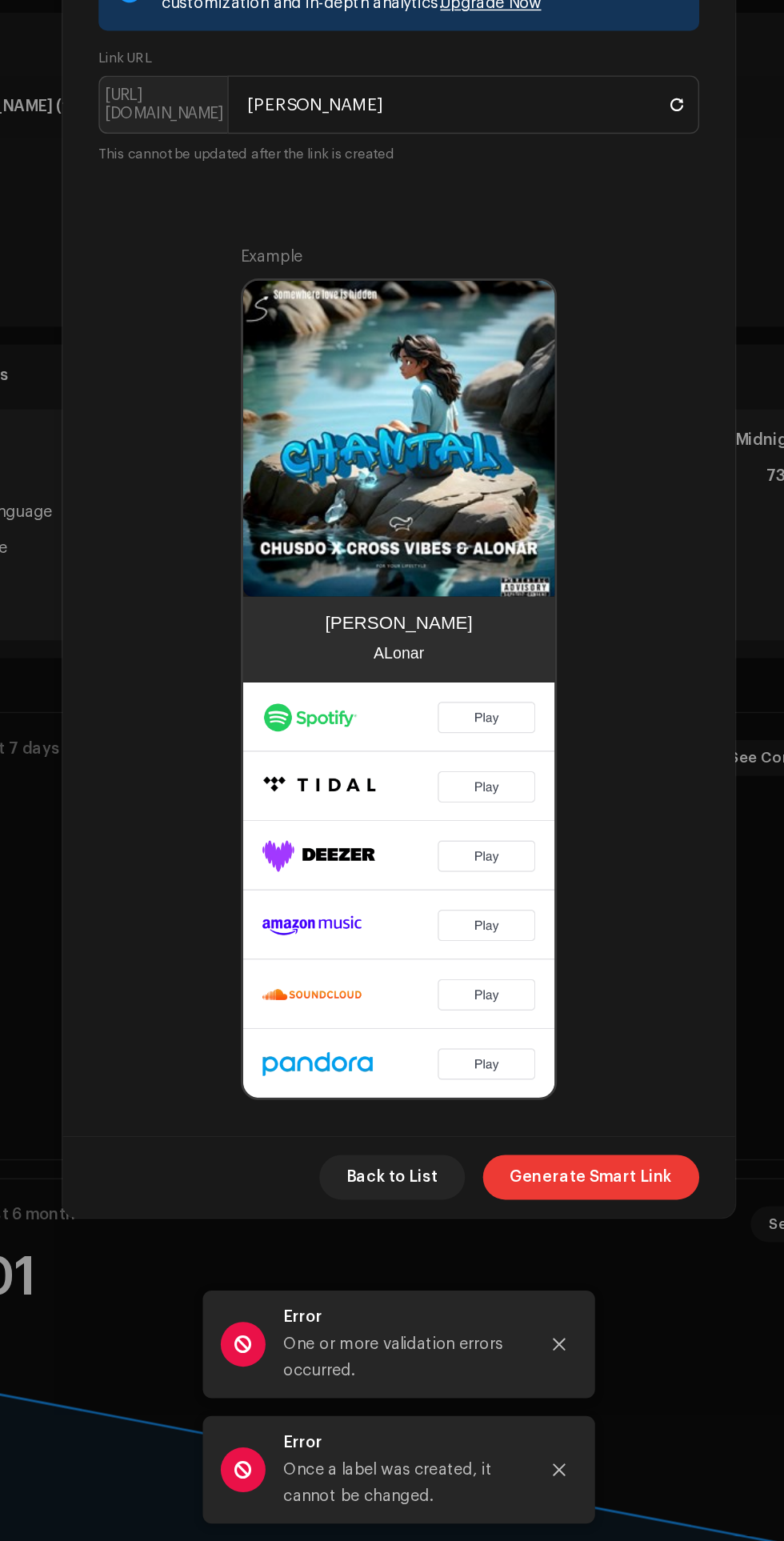
click at [543, 1281] on span "Generate Smart Link" at bounding box center [529, 1282] width 116 height 32
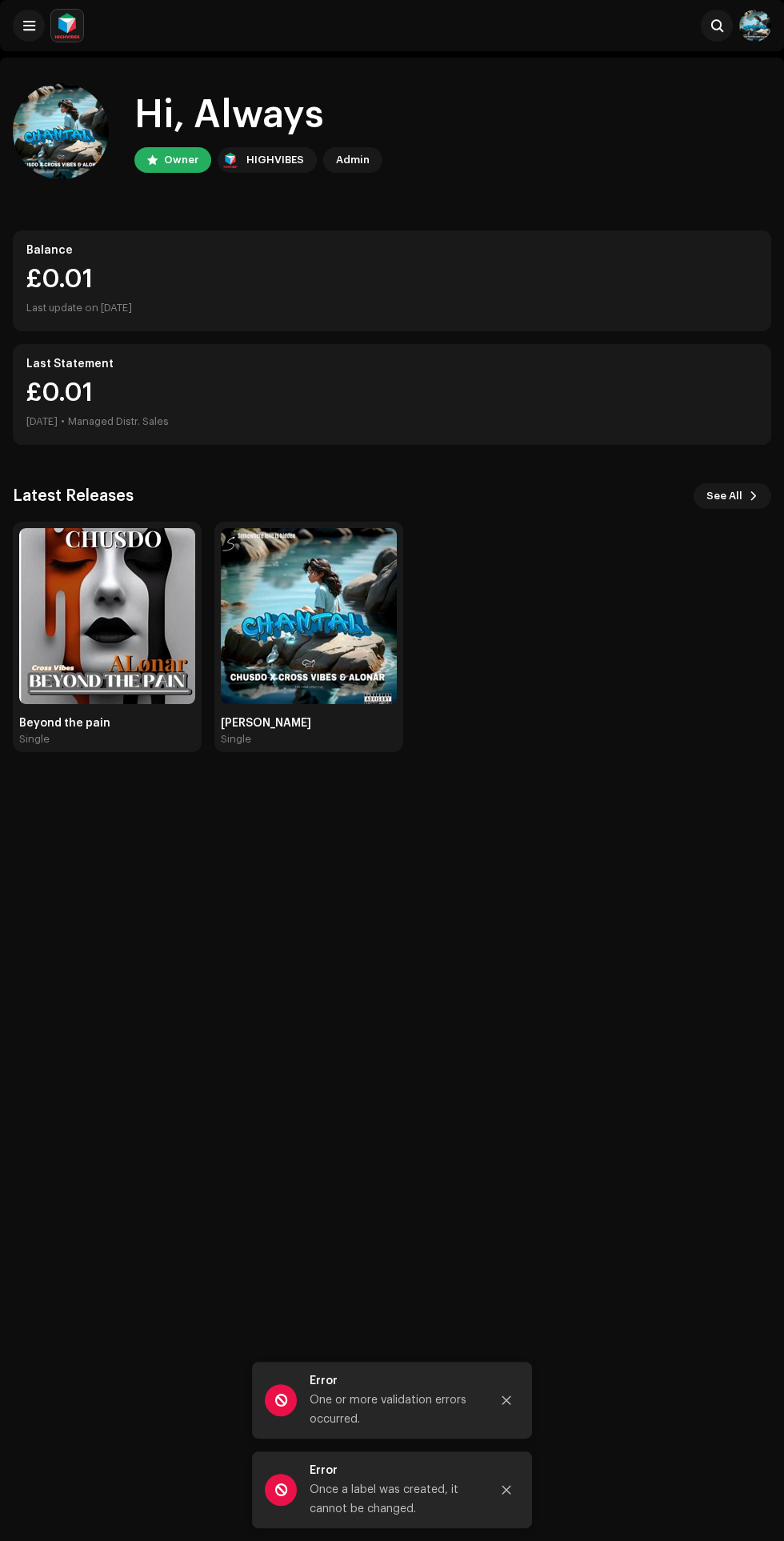
click at [764, 31] on img at bounding box center [755, 26] width 32 height 32
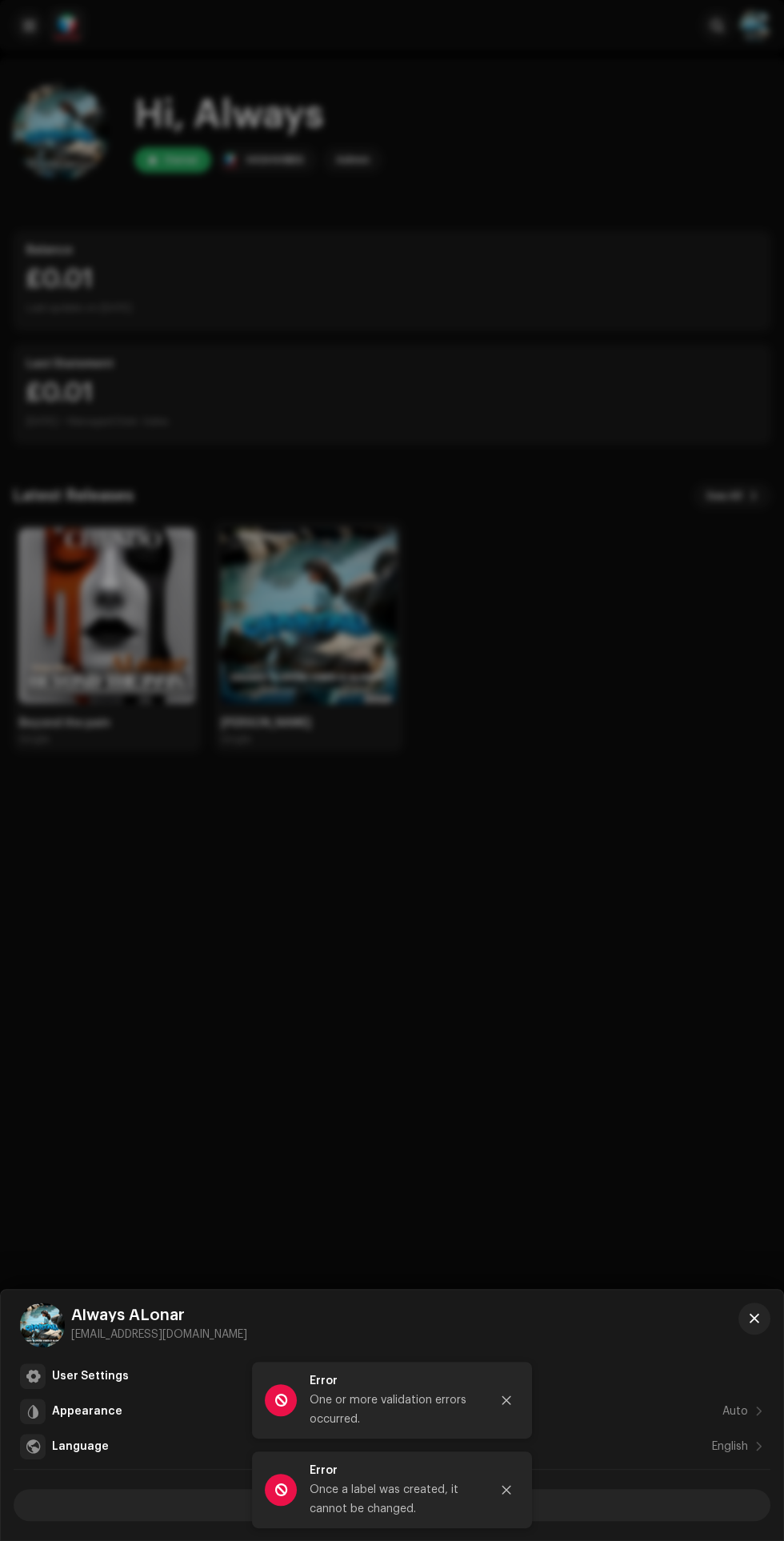
click at [638, 797] on div at bounding box center [392, 770] width 784 height 1541
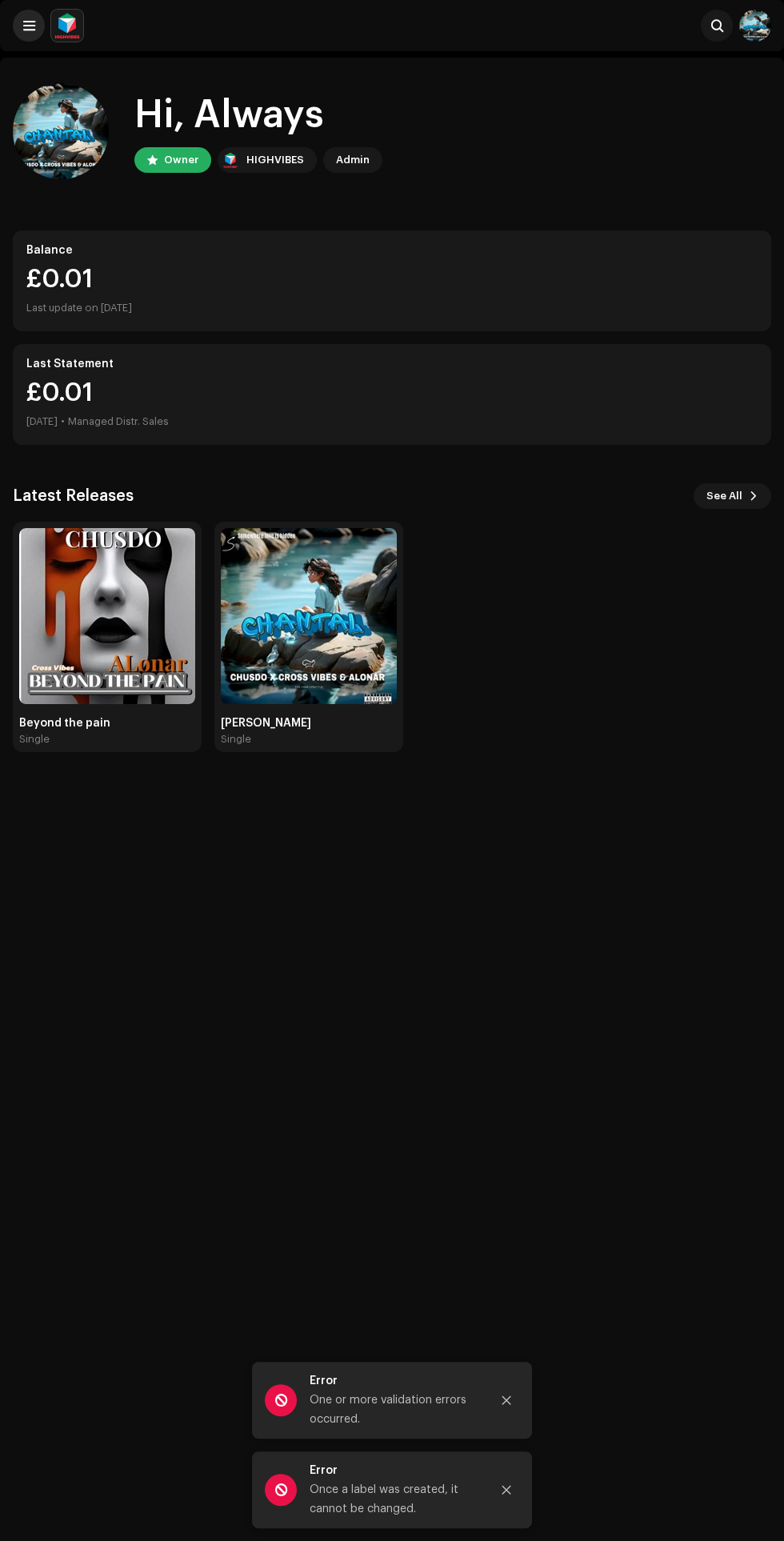
click at [28, 26] on span at bounding box center [29, 26] width 12 height 12
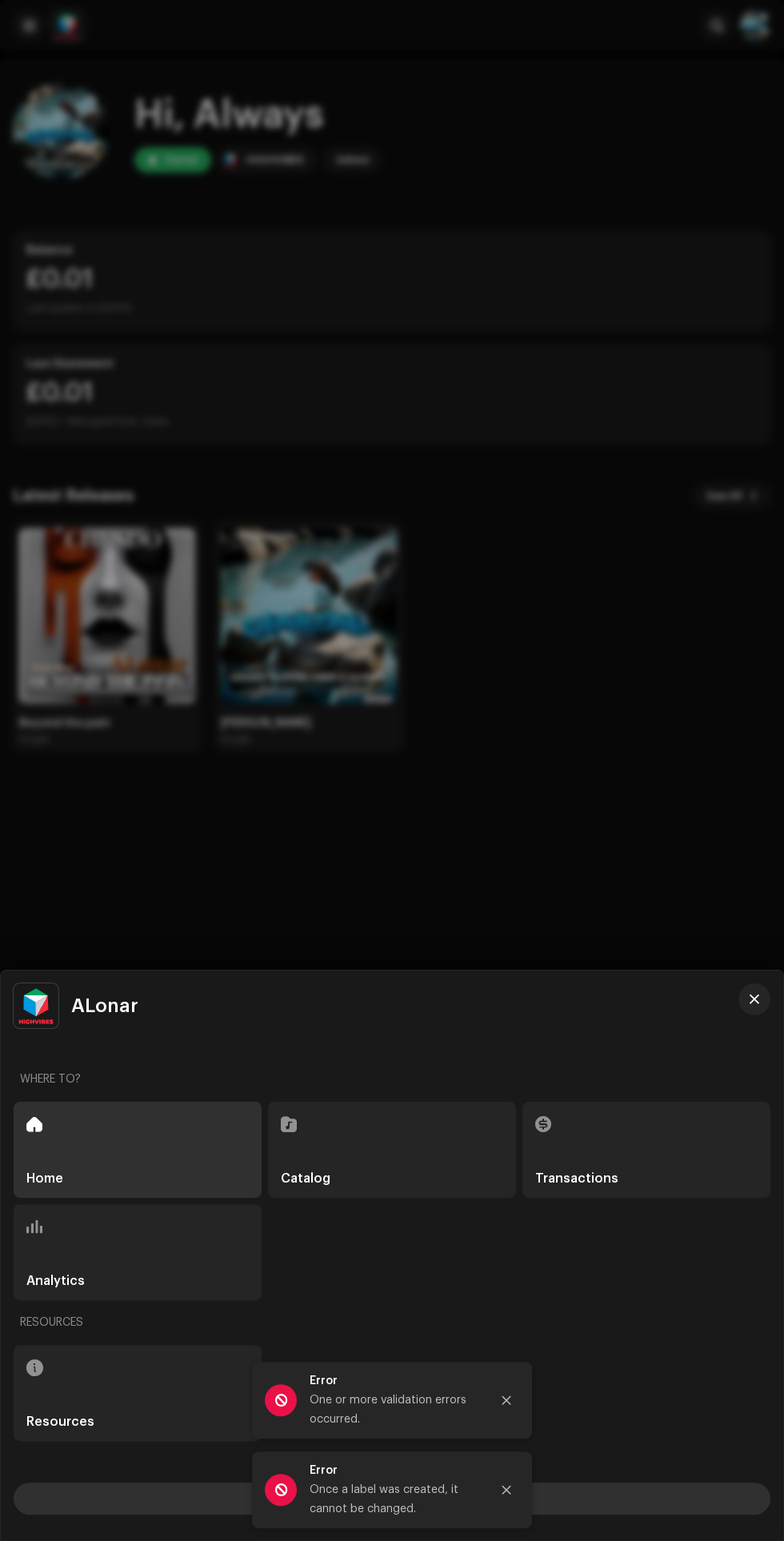
click at [671, 1496] on button "Switch Workspace" at bounding box center [391, 1499] width 756 height 32
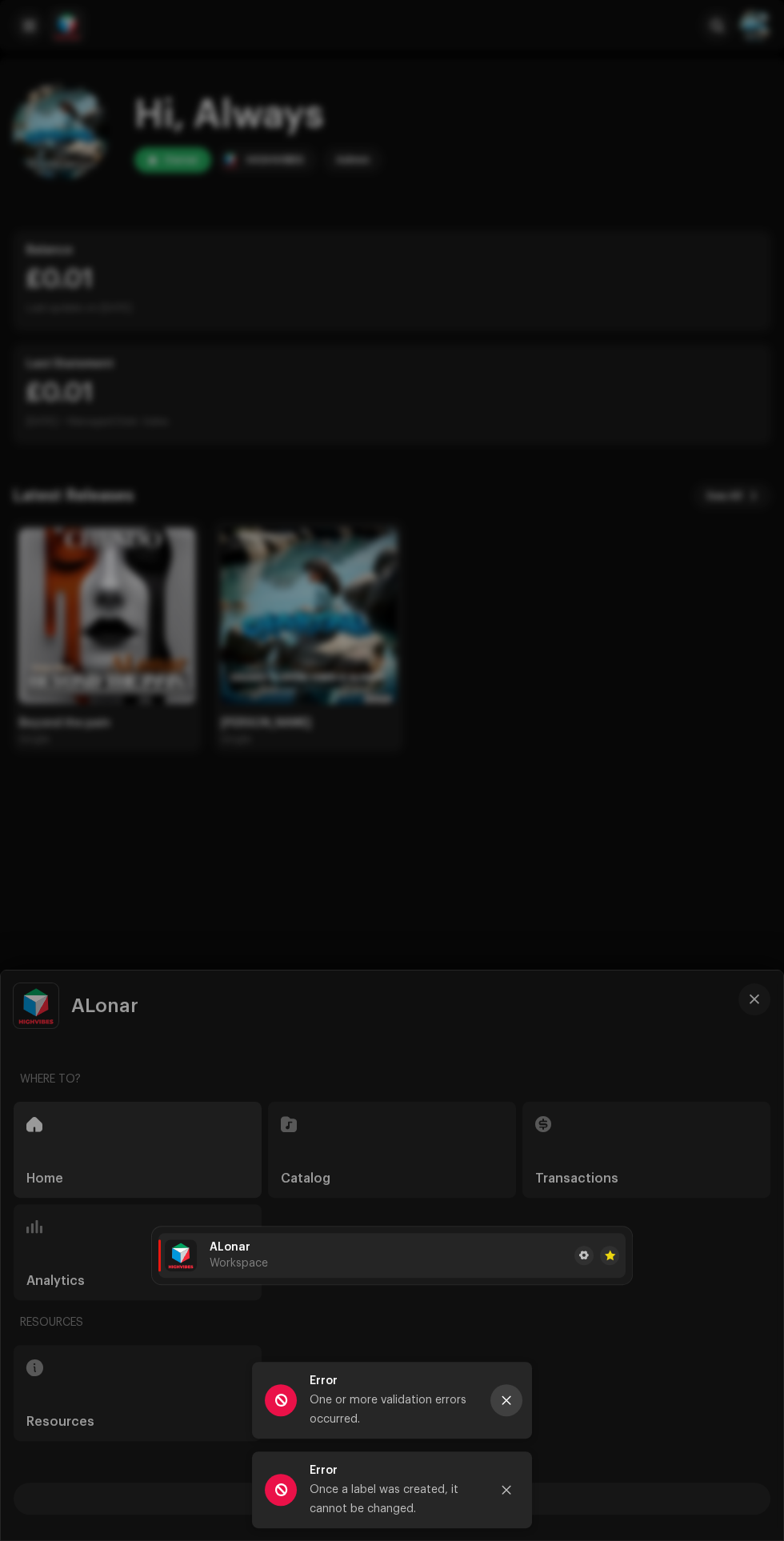
click at [506, 1400] on icon "Close" at bounding box center [507, 1401] width 9 height 9
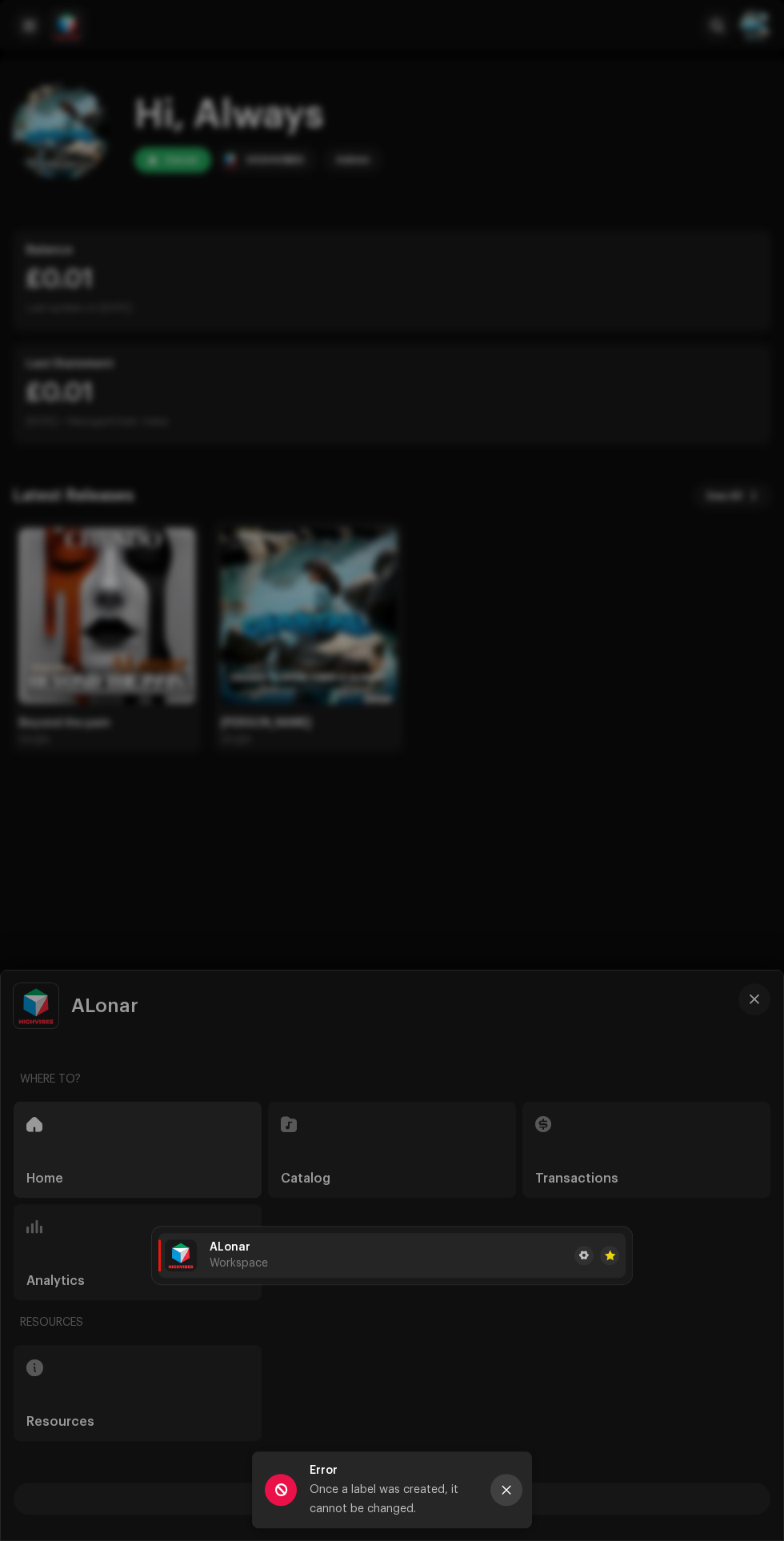
click at [506, 1490] on icon "Close" at bounding box center [507, 1491] width 9 height 9
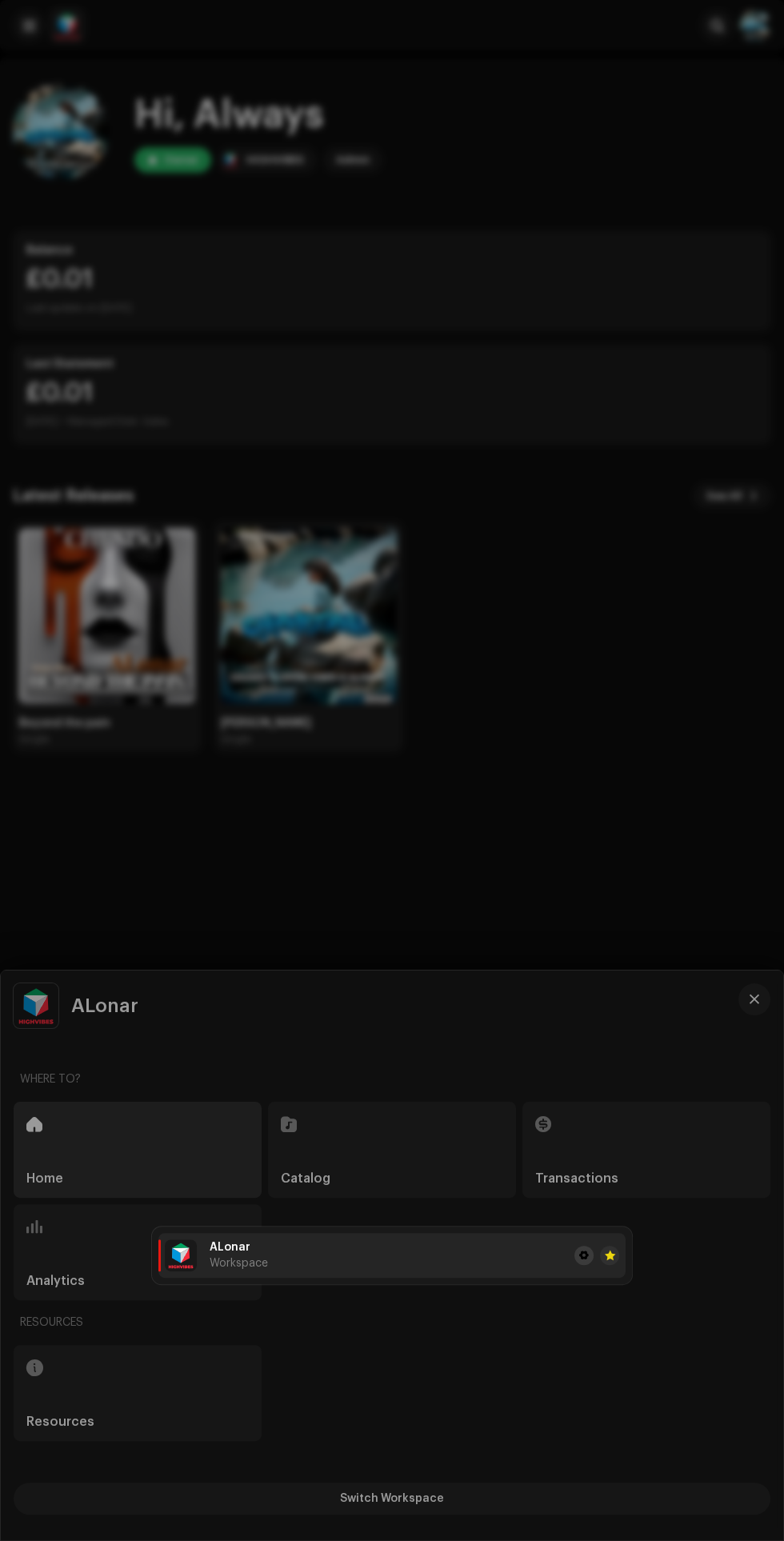
click at [584, 1256] on span at bounding box center [584, 1256] width 10 height 12
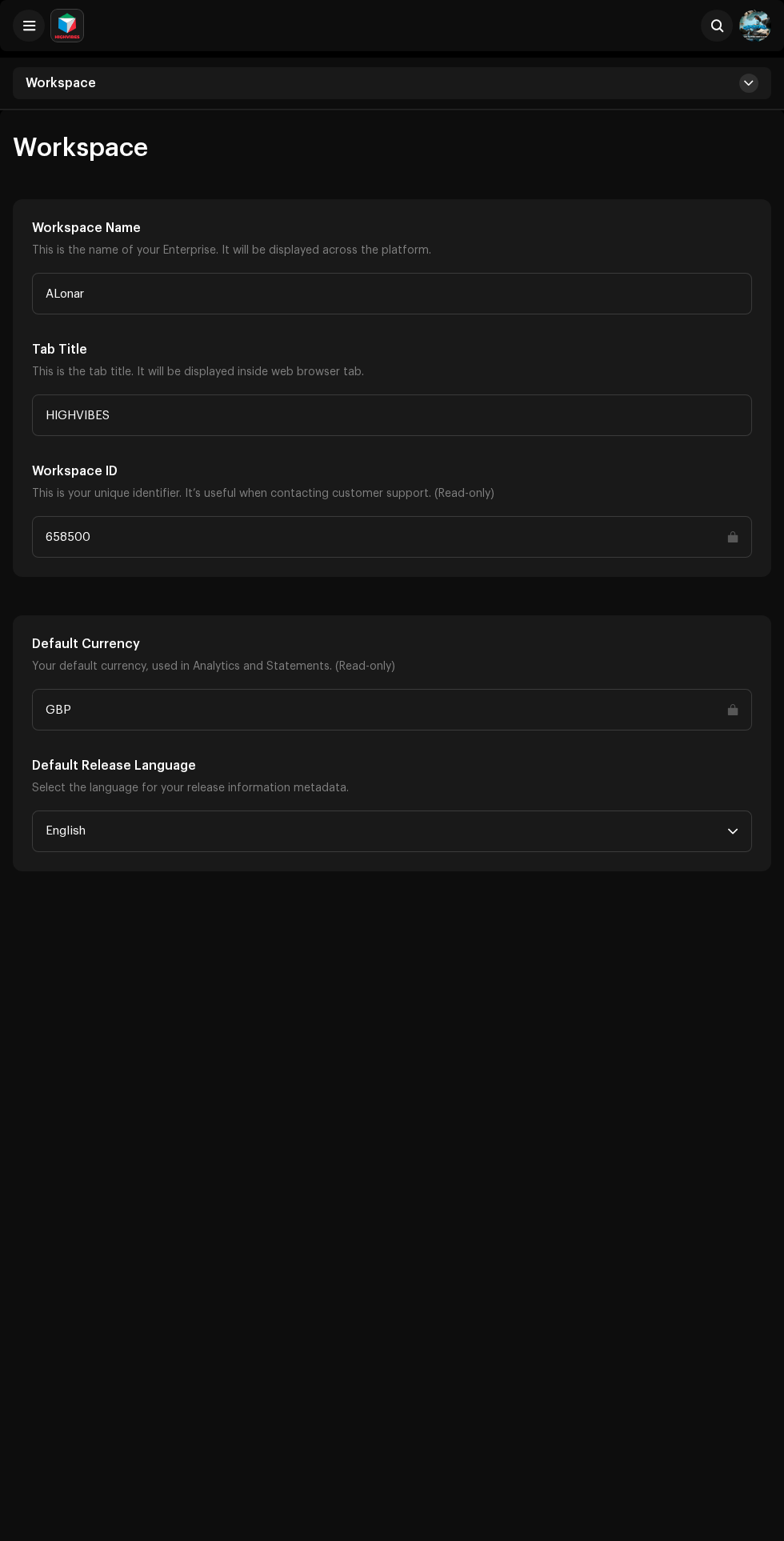
click at [748, 82] on span at bounding box center [748, 83] width 10 height 12
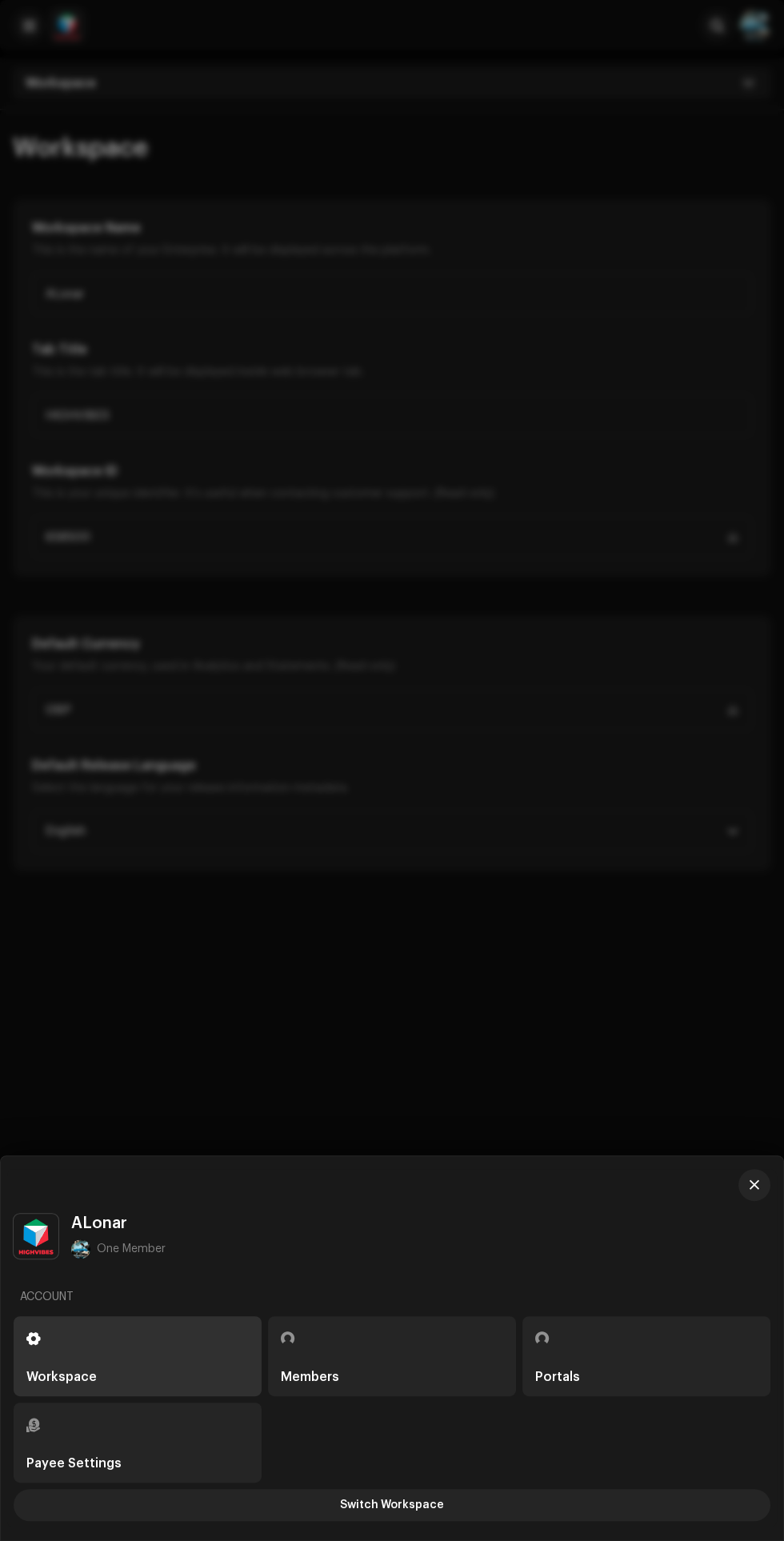
click at [143, 1373] on div "Workspace" at bounding box center [138, 1377] width 223 height 12
click at [162, 1427] on div "Payee Settings" at bounding box center [138, 1443] width 223 height 54
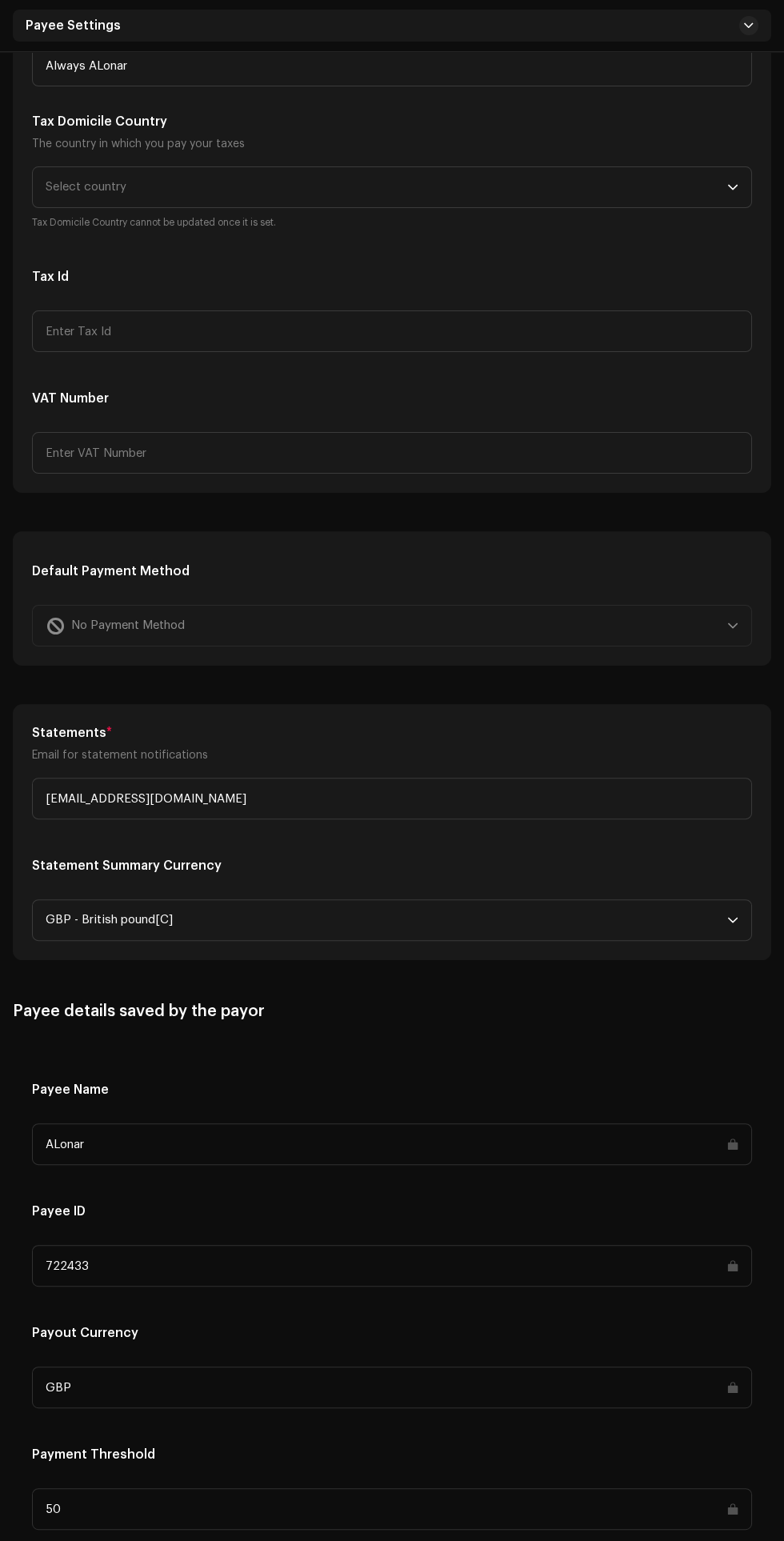
scroll to position [424, 0]
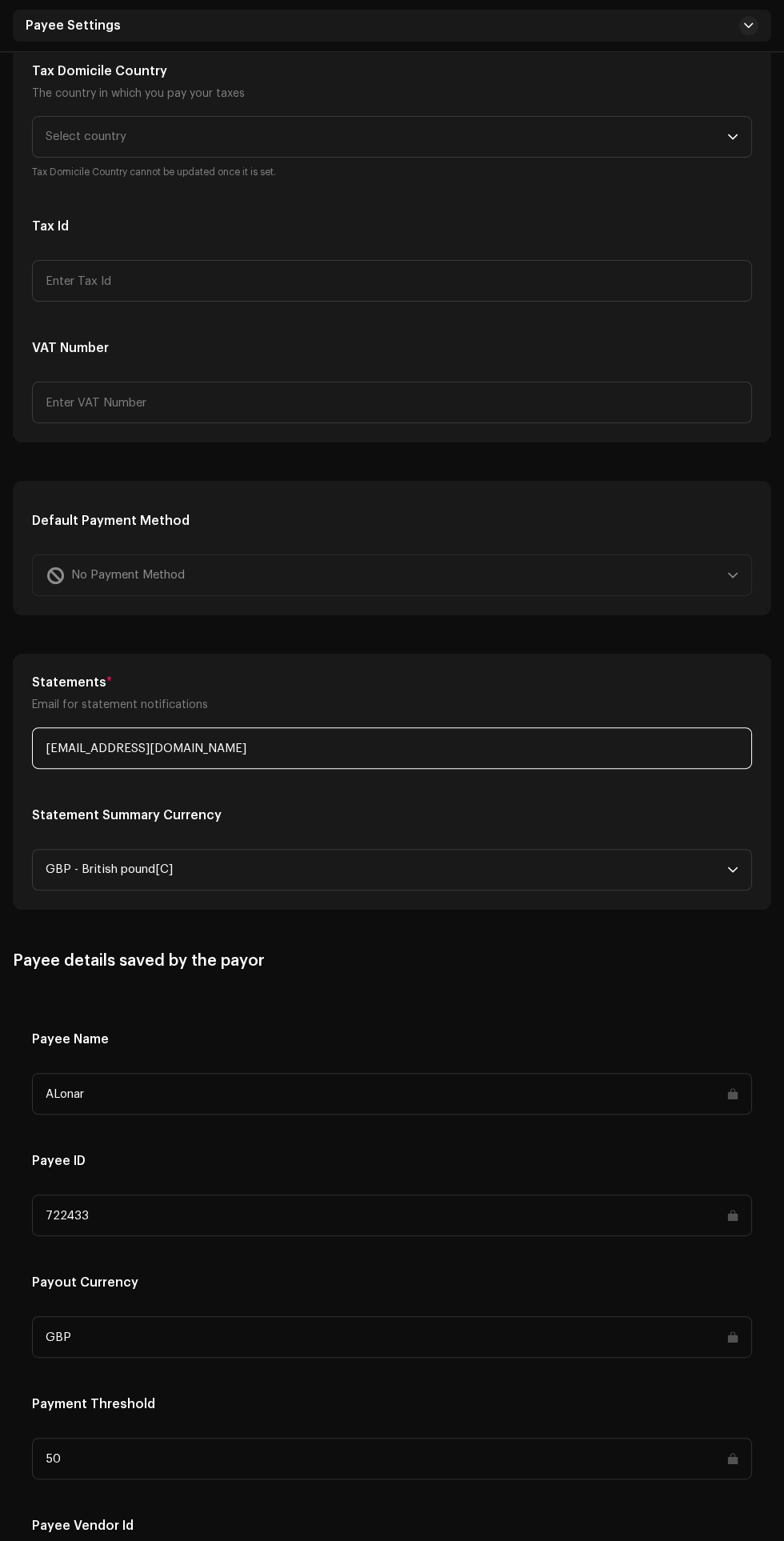
click at [620, 752] on input "[EMAIL_ADDRESS][DOMAIN_NAME]" at bounding box center [392, 748] width 720 height 42
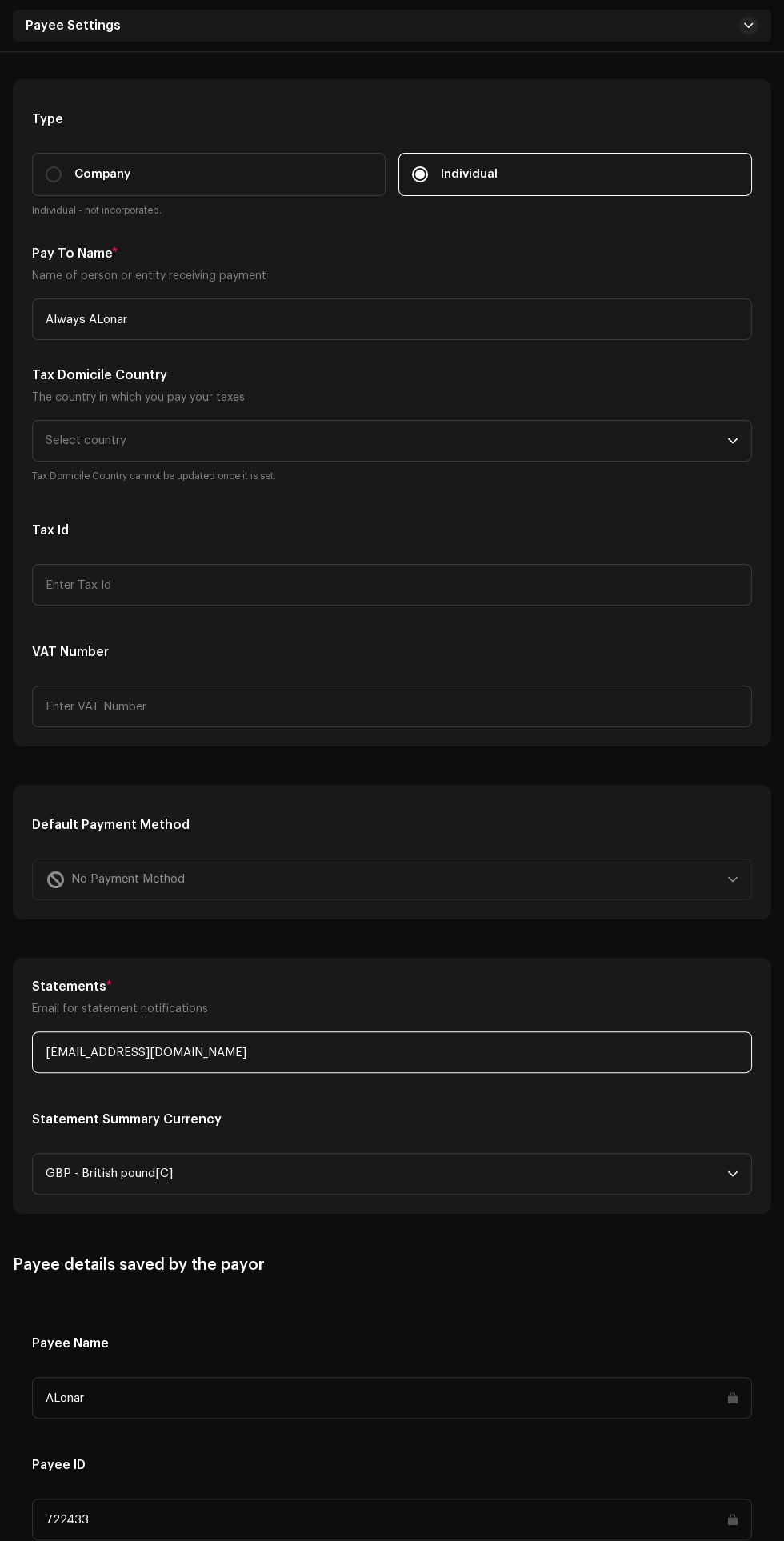
scroll to position [0, 0]
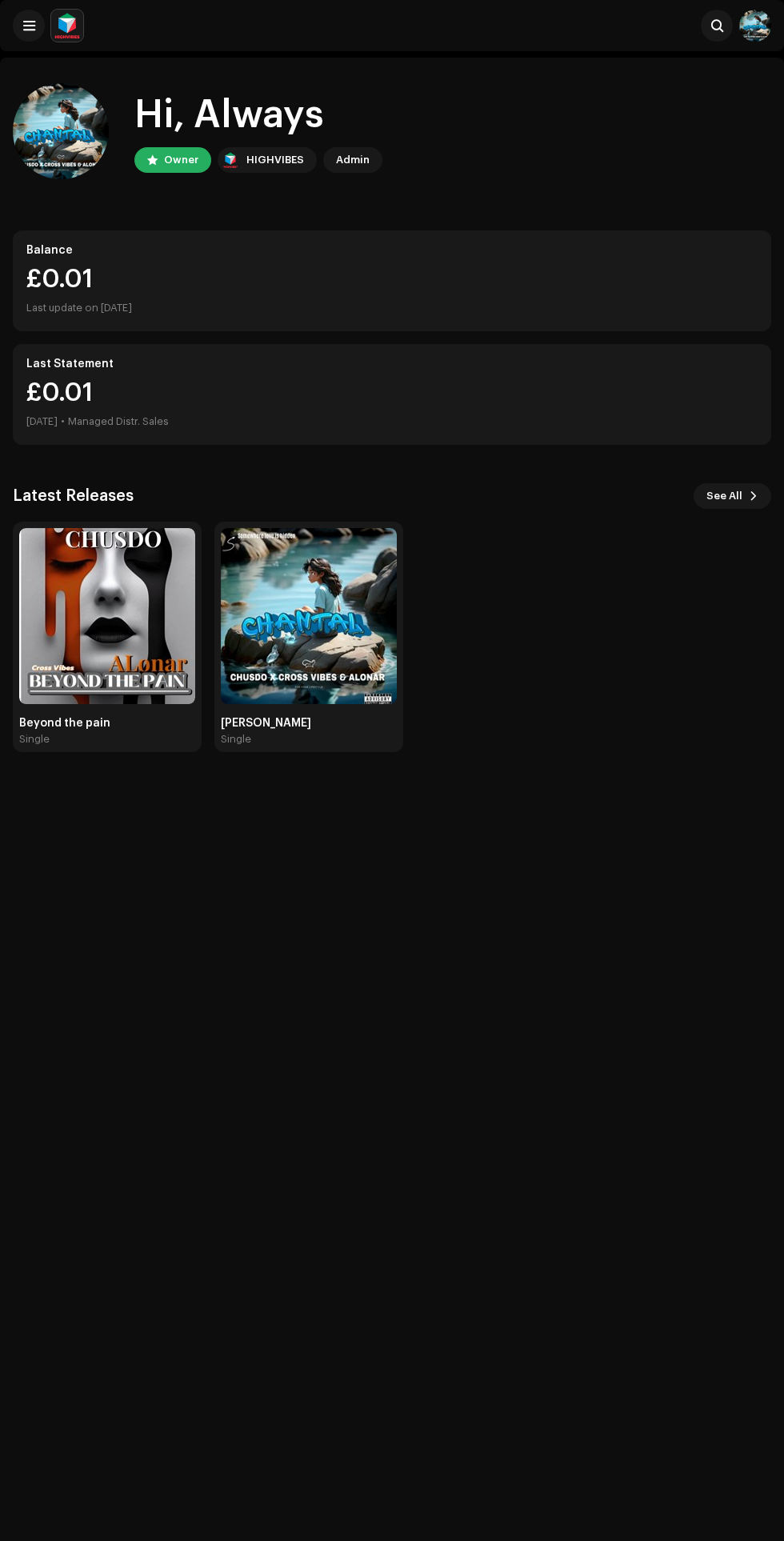
click at [364, 160] on div "Admin" at bounding box center [353, 160] width 34 height 20
click at [24, 30] on span at bounding box center [29, 26] width 12 height 12
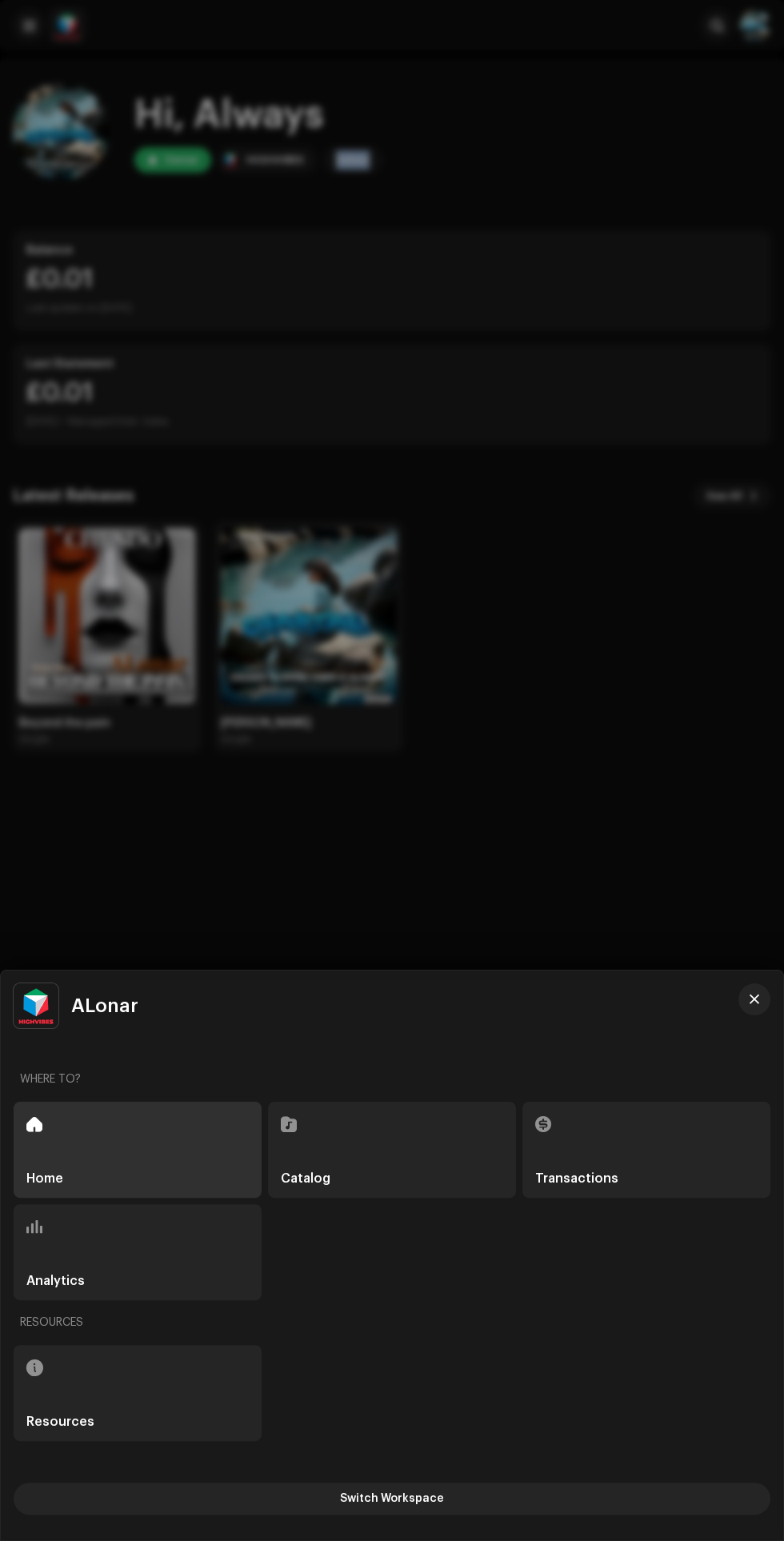
click at [600, 722] on div at bounding box center [392, 770] width 784 height 1541
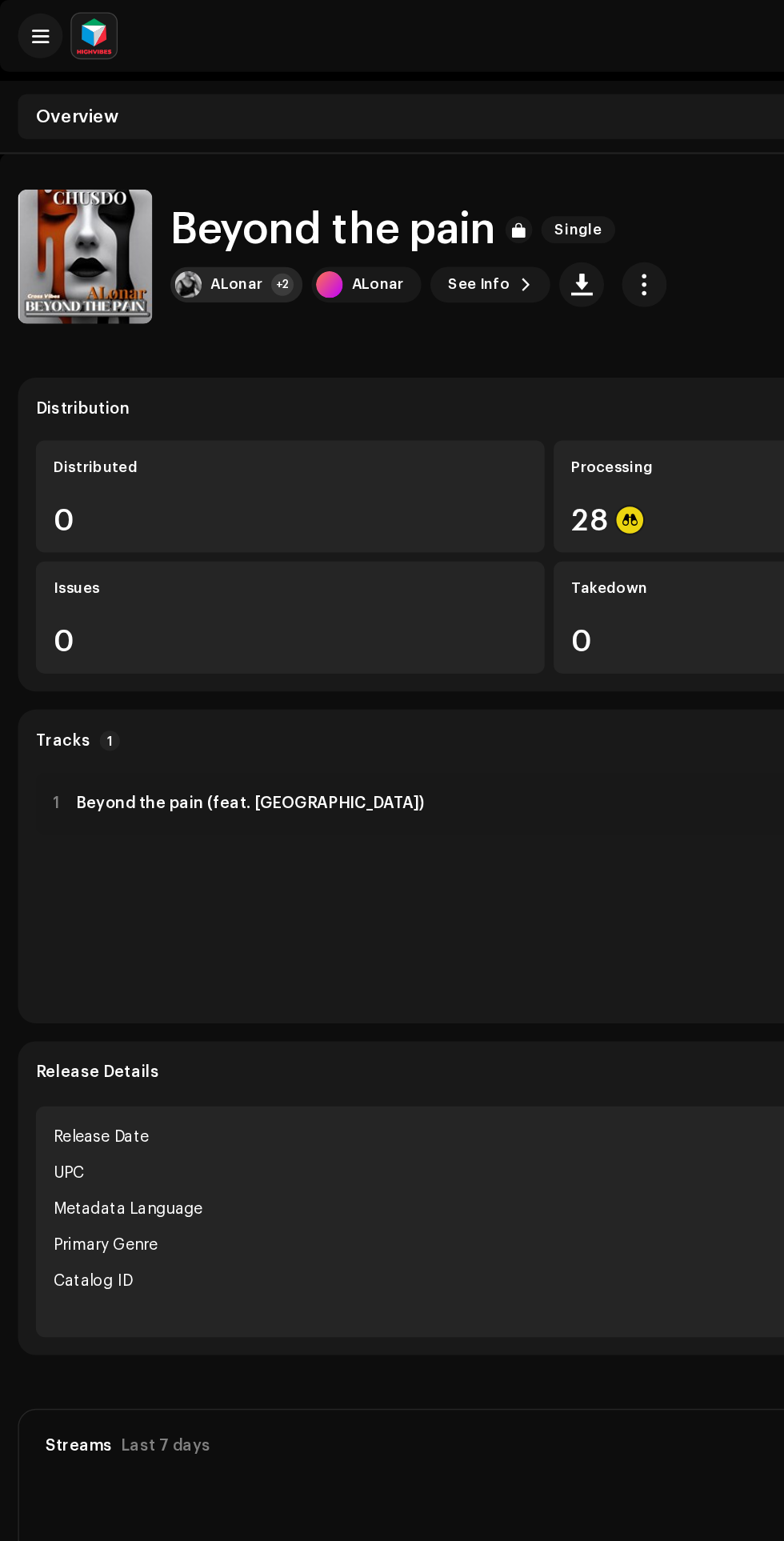
click at [177, 202] on div "ALonar" at bounding box center [168, 203] width 37 height 12
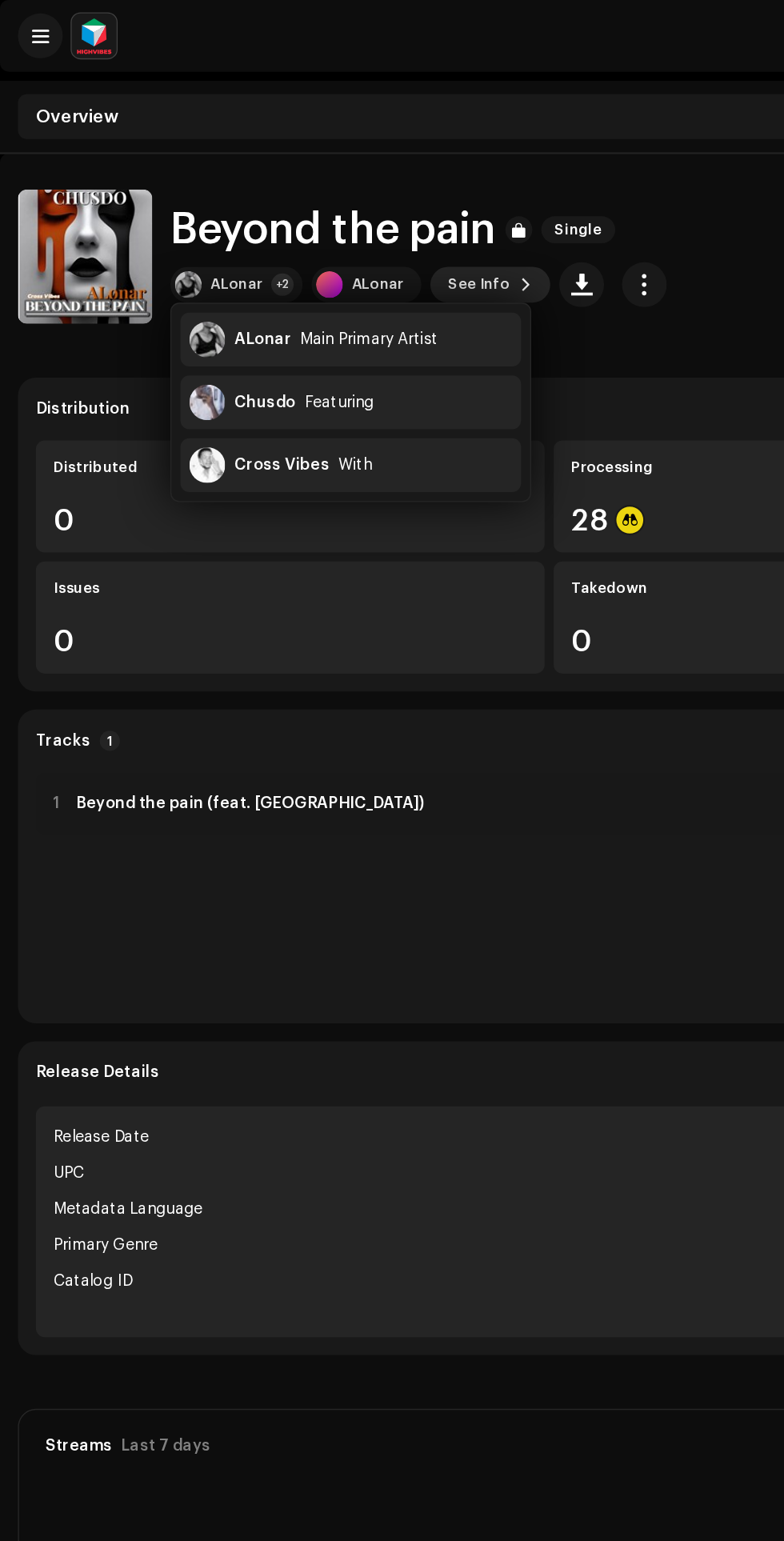
click at [371, 202] on span at bounding box center [375, 203] width 10 height 12
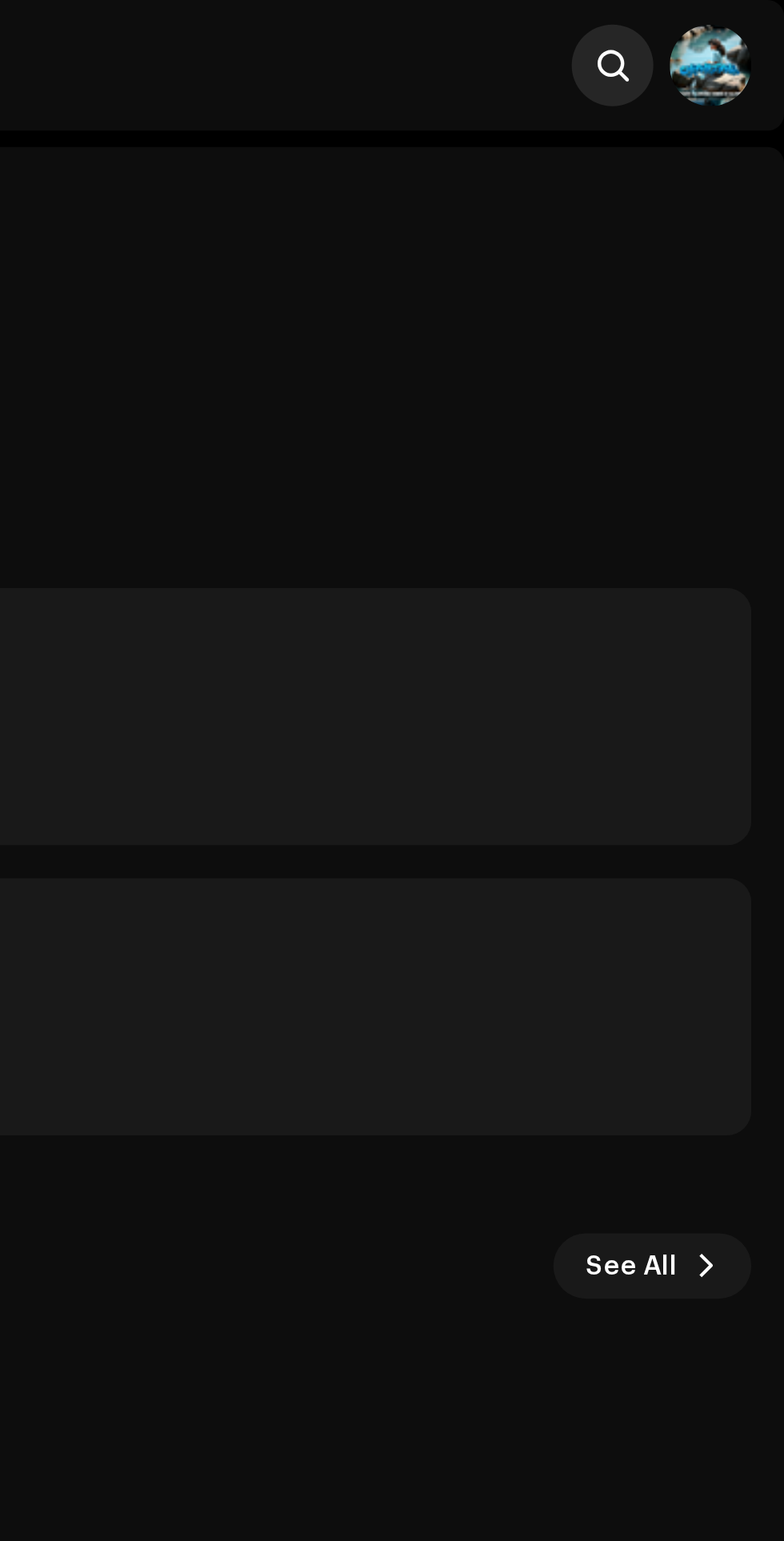
click at [713, 26] on span at bounding box center [716, 26] width 12 height 12
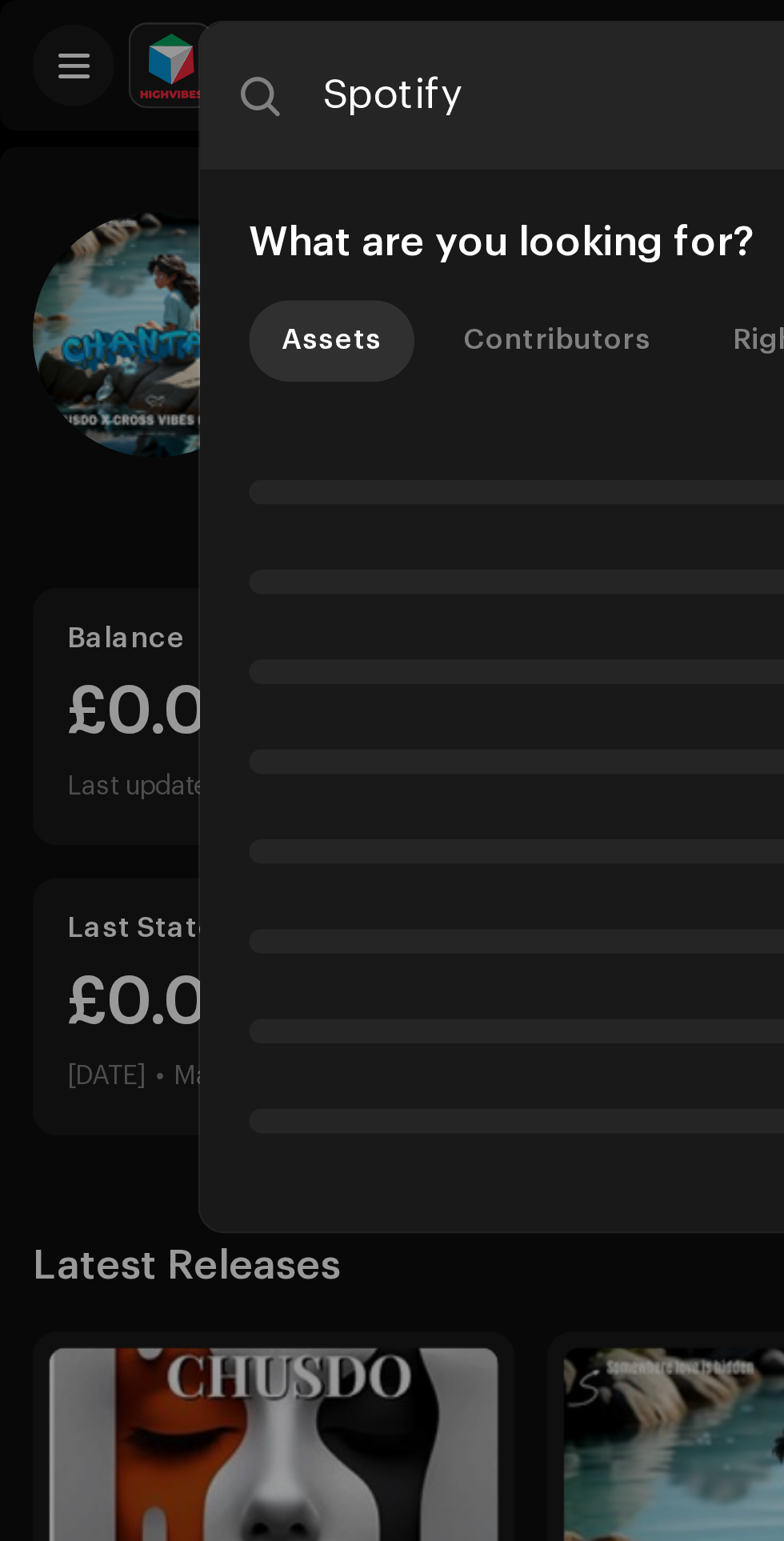
type input "Spotify"
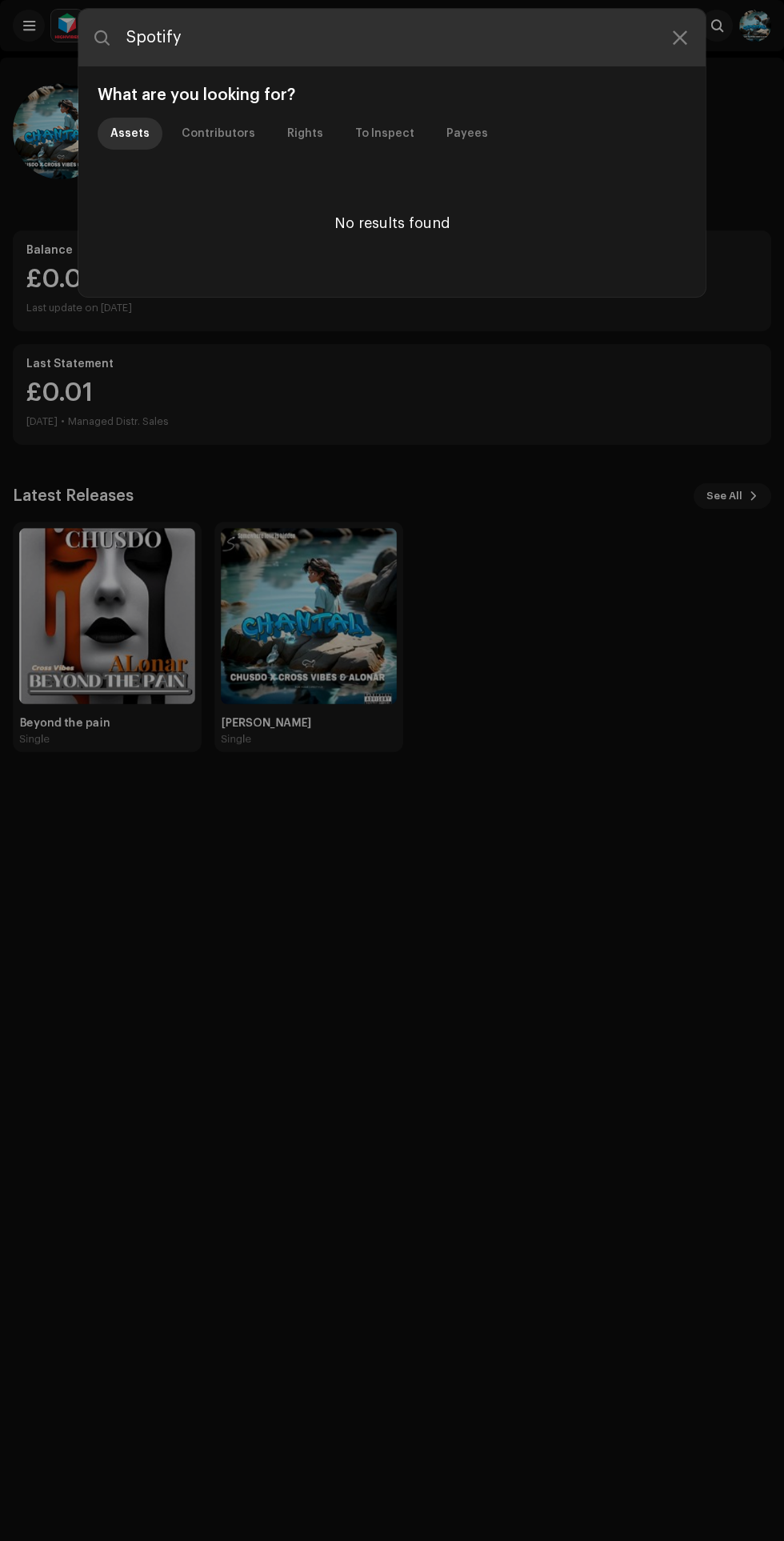
click at [696, 48] on input "Spotify" at bounding box center [392, 37] width 627 height 58
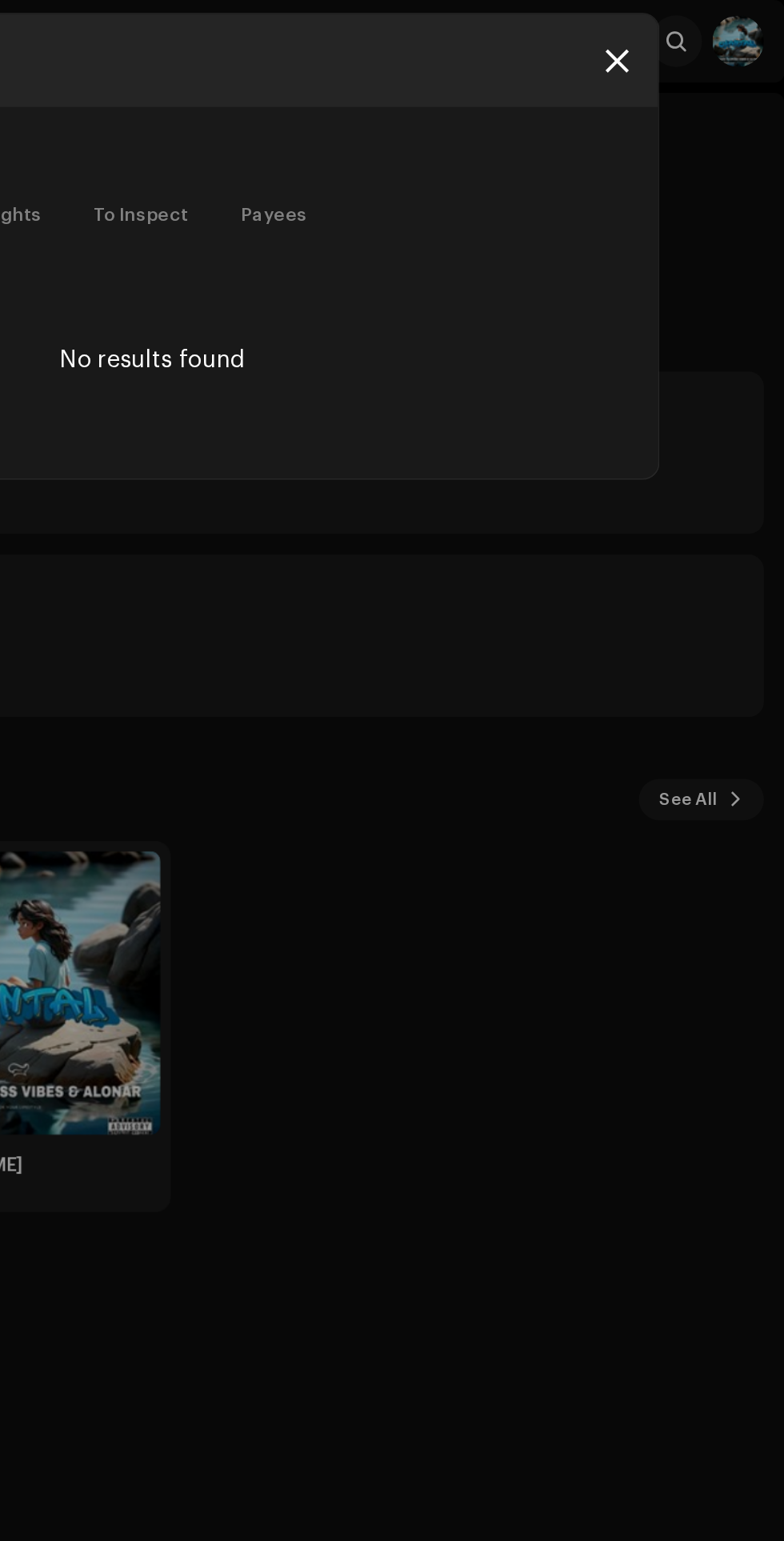
click at [680, 39] on icon at bounding box center [680, 37] width 14 height 12
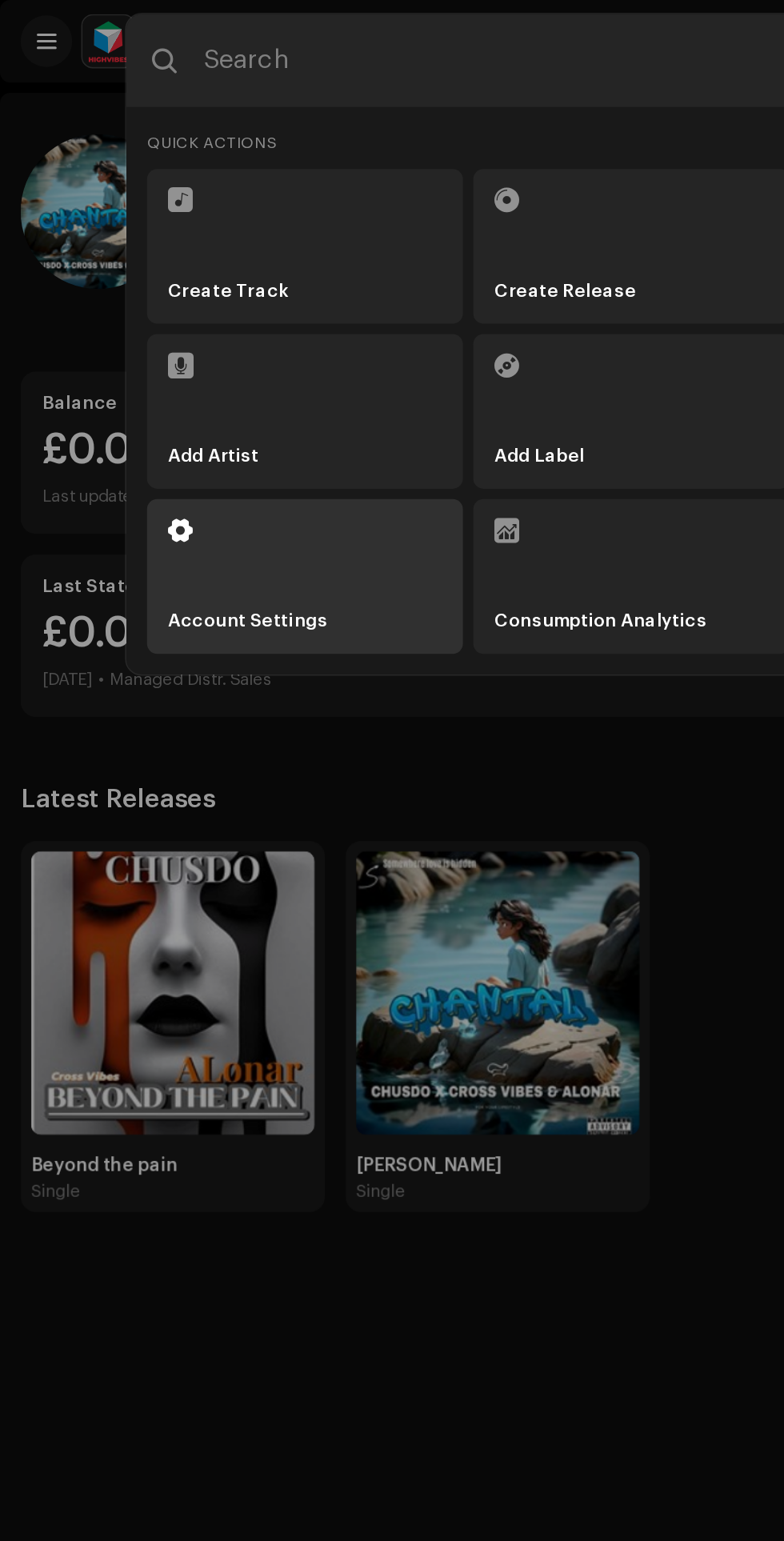
click at [226, 362] on li "Account Settings" at bounding box center [189, 358] width 196 height 96
